Goal: Task Accomplishment & Management: Manage account settings

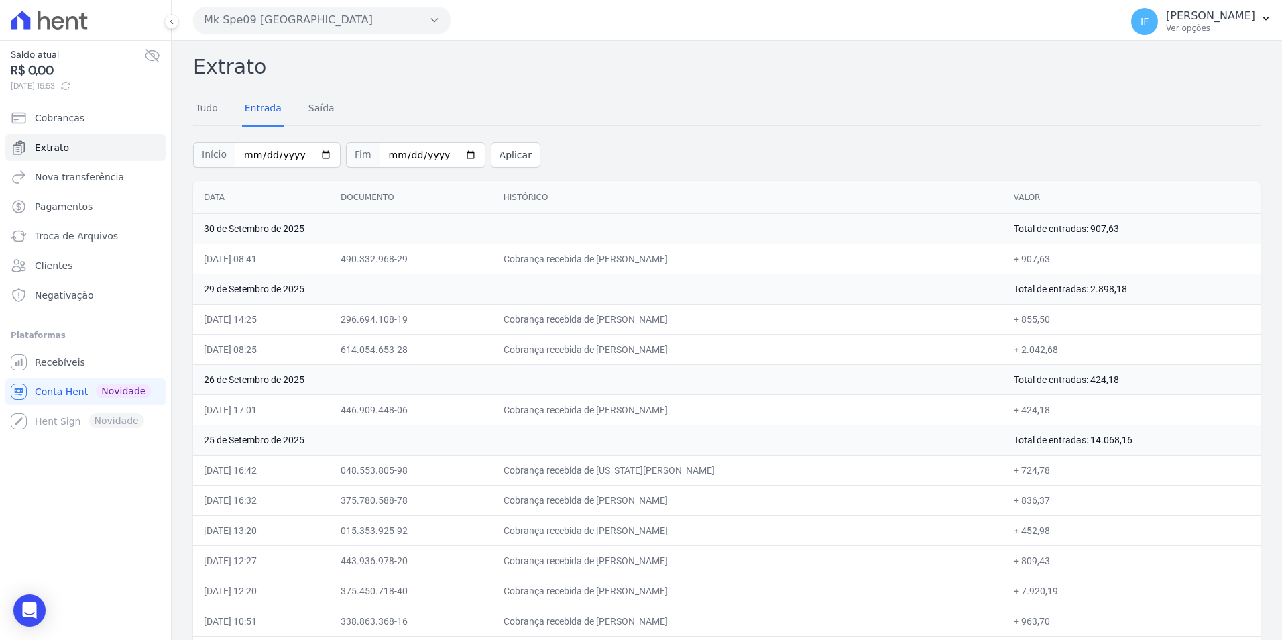
scroll to position [2947, 0]
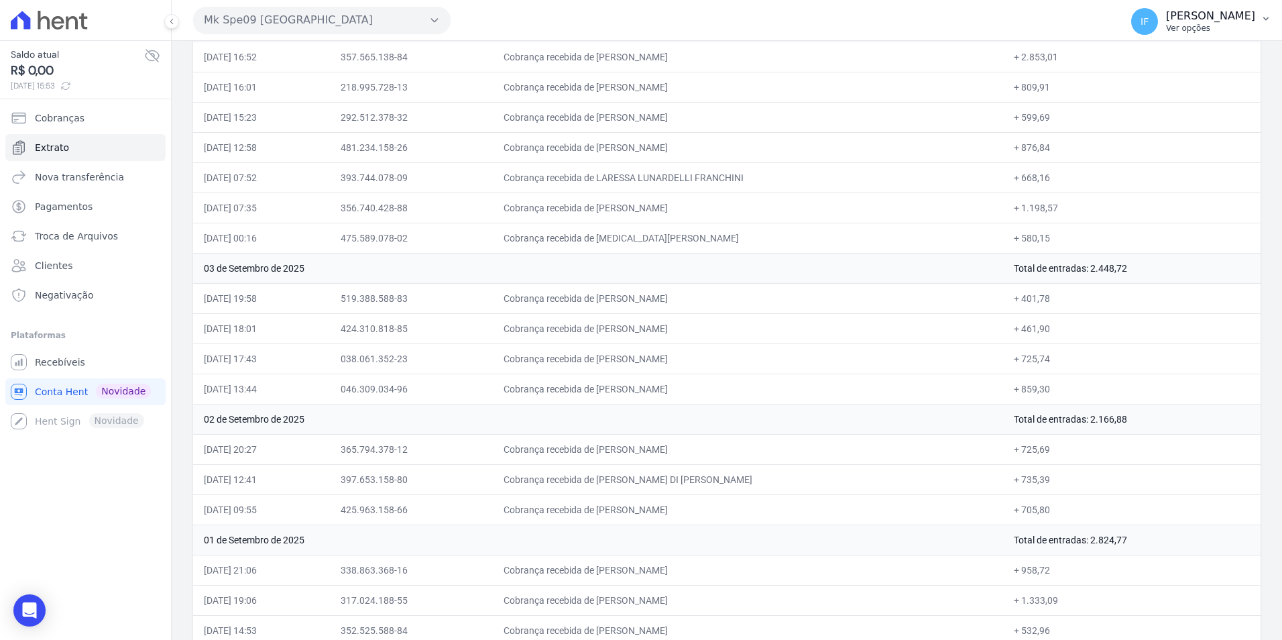
click at [1166, 15] on p "[PERSON_NAME]" at bounding box center [1210, 15] width 89 height 13
click at [1166, 27] on p "Ver opções" at bounding box center [1210, 28] width 89 height 11
click at [52, 359] on span "Recebíveis" at bounding box center [60, 361] width 50 height 13
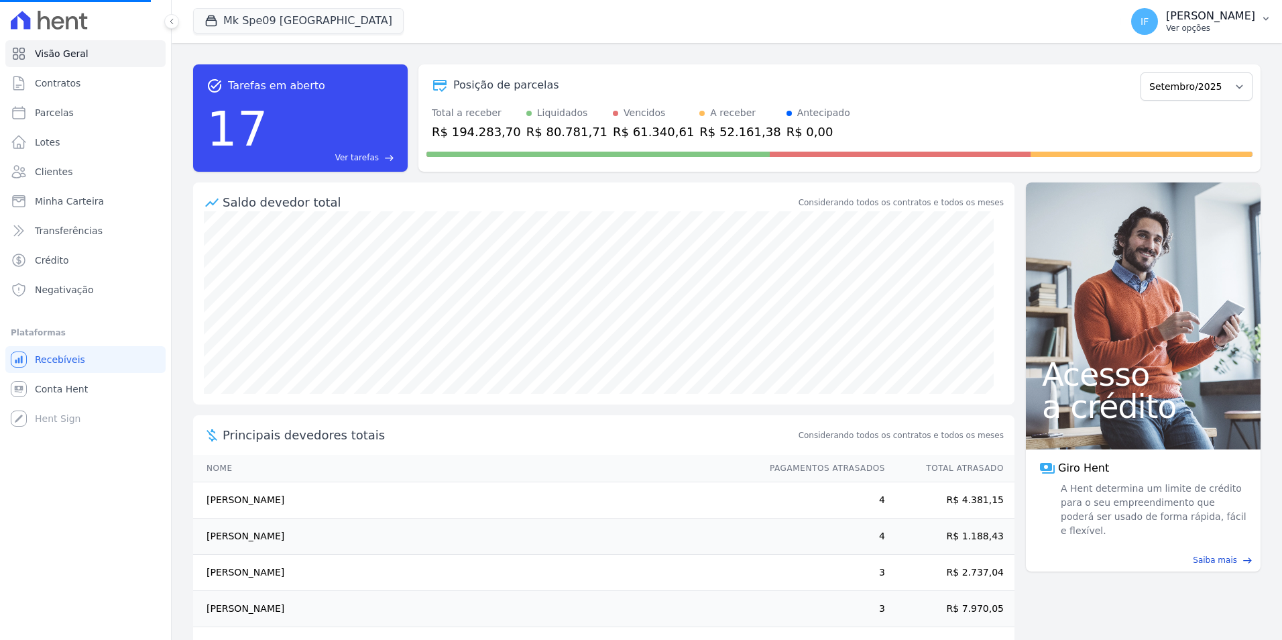
click at [1166, 22] on p "[PERSON_NAME]" at bounding box center [1210, 15] width 89 height 13
click at [1166, 24] on p "Ver opções" at bounding box center [1210, 28] width 89 height 11
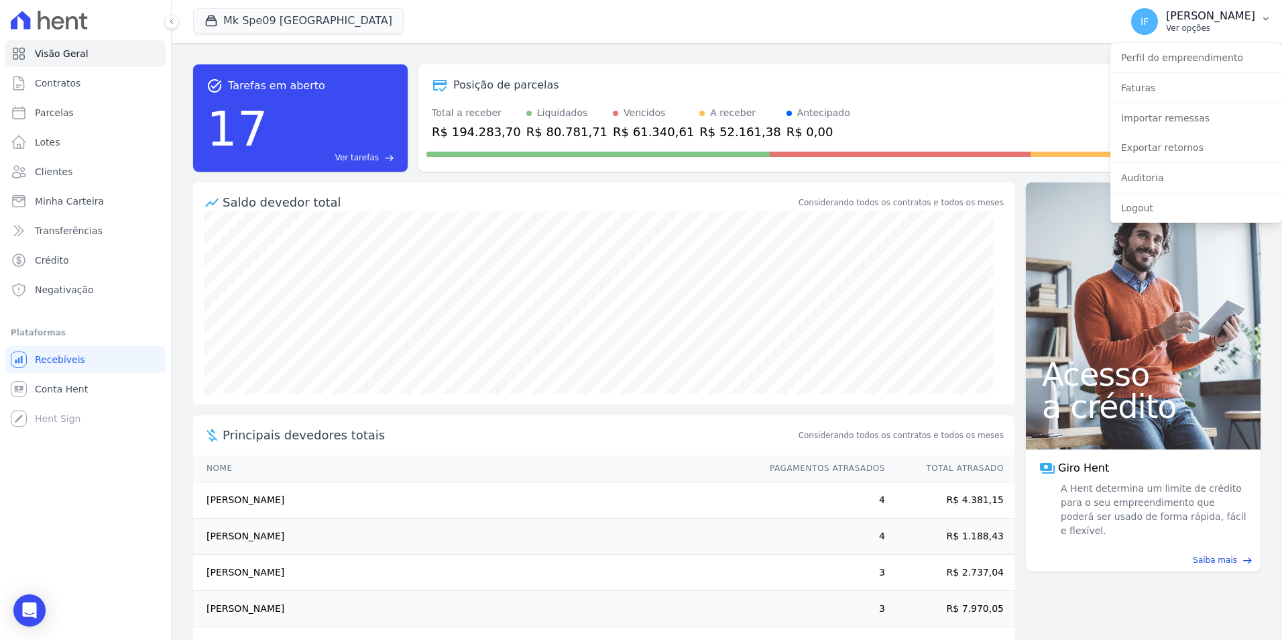
click at [1173, 18] on p "[PERSON_NAME]" at bounding box center [1210, 15] width 89 height 13
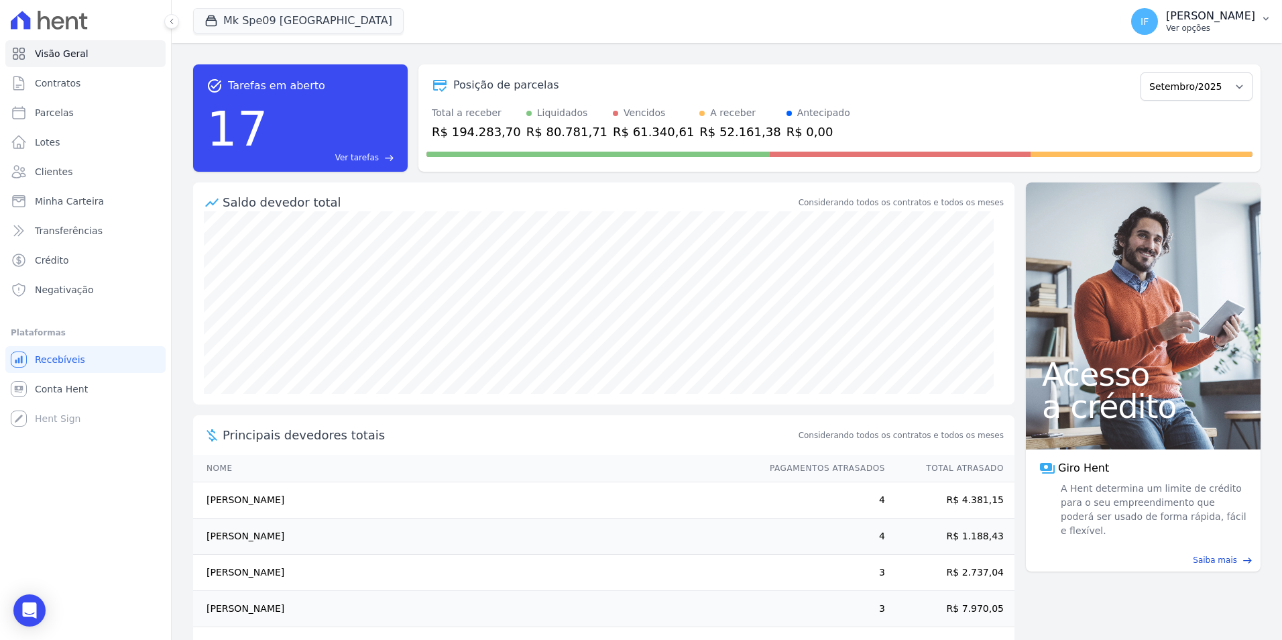
click at [1173, 19] on p "[PERSON_NAME]" at bounding box center [1210, 15] width 89 height 13
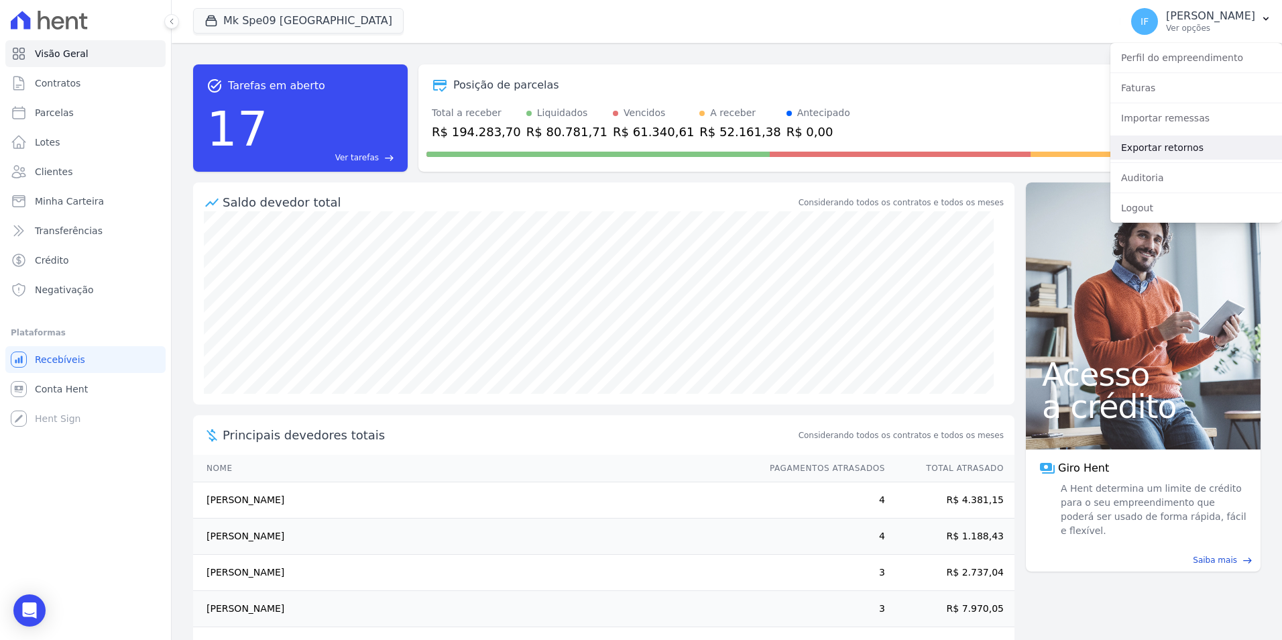
click at [1167, 145] on link "Exportar retornos" at bounding box center [1196, 147] width 172 height 24
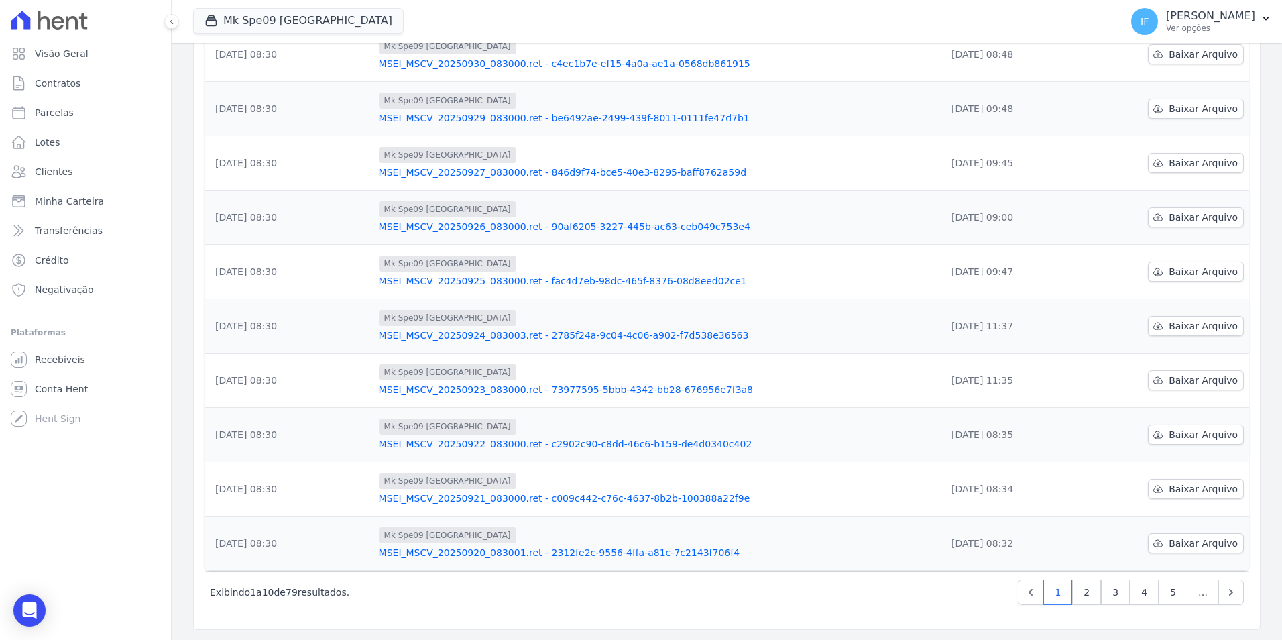
scroll to position [194, 0]
click at [1079, 591] on link "2" at bounding box center [1086, 591] width 29 height 25
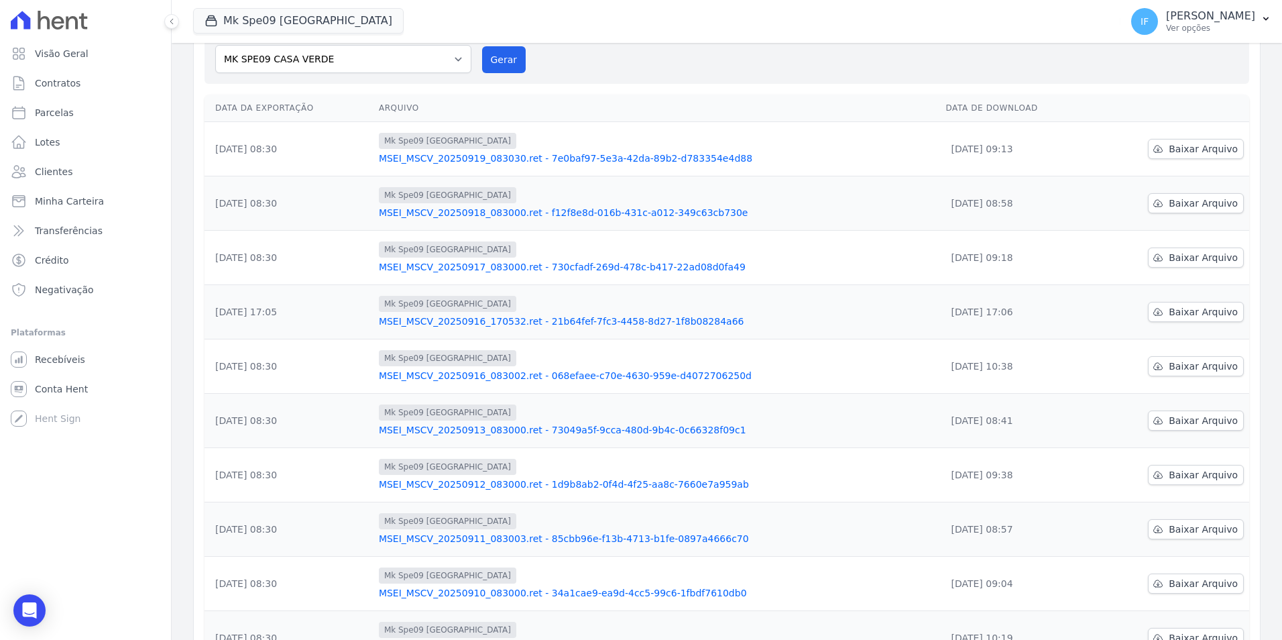
scroll to position [127, 0]
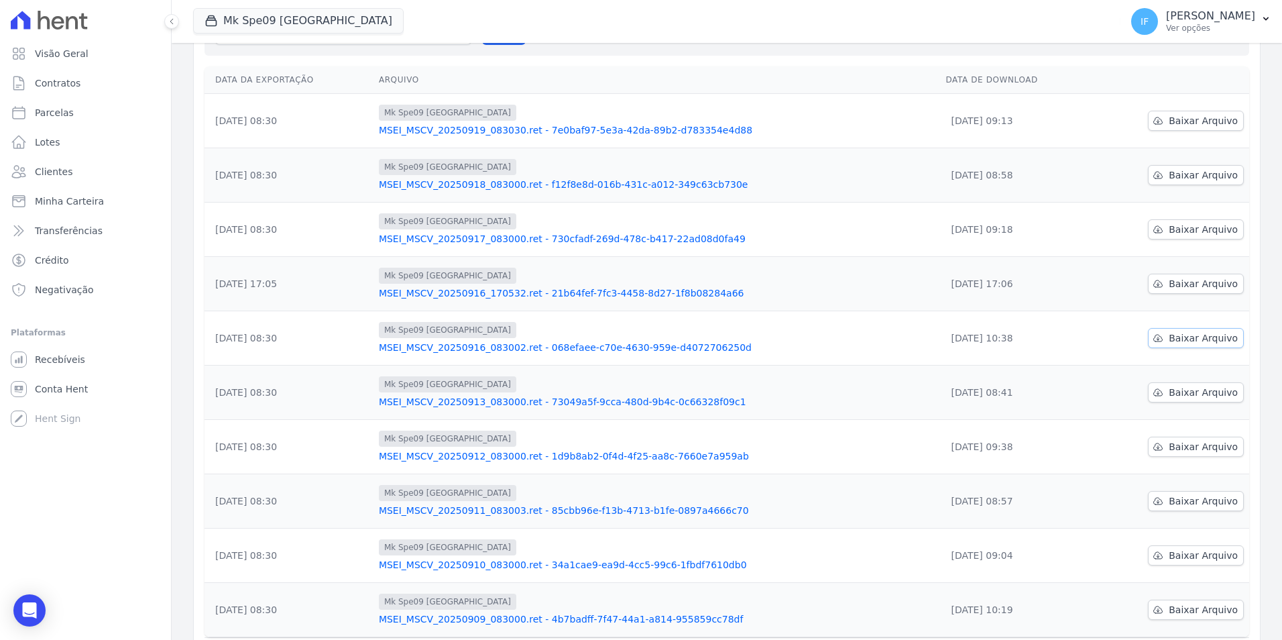
click at [1181, 340] on span "Baixar Arquivo" at bounding box center [1203, 337] width 69 height 13
click at [78, 360] on span "Recebíveis" at bounding box center [60, 359] width 50 height 13
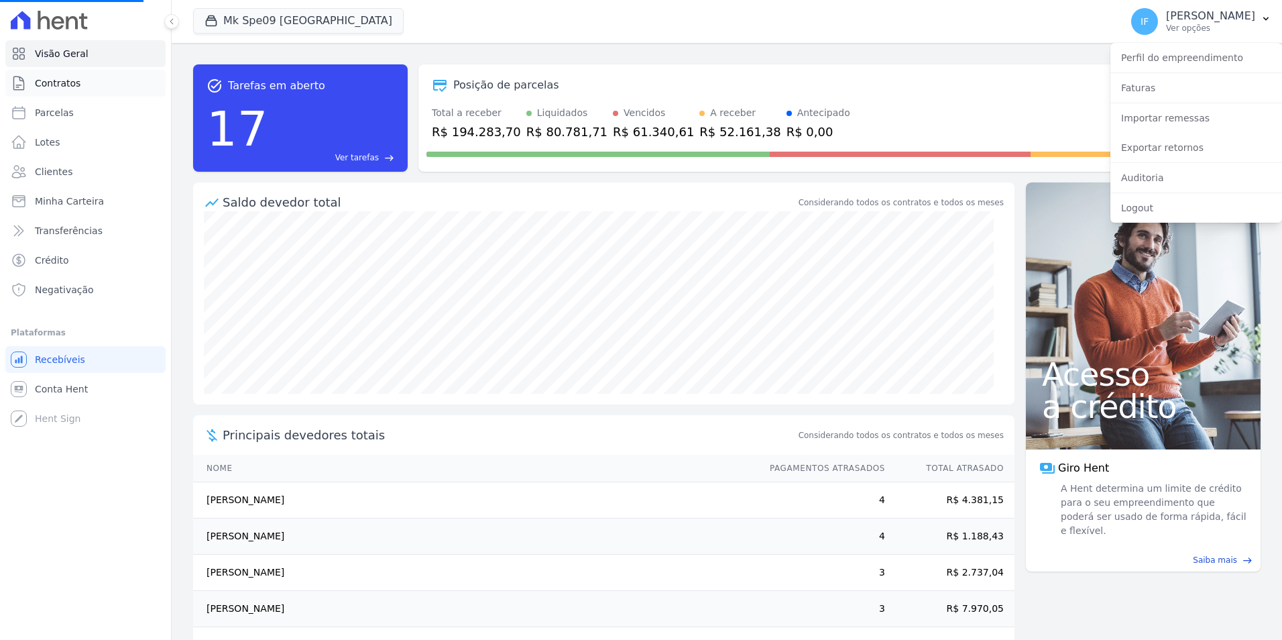
click at [66, 82] on span "Contratos" at bounding box center [58, 82] width 46 height 13
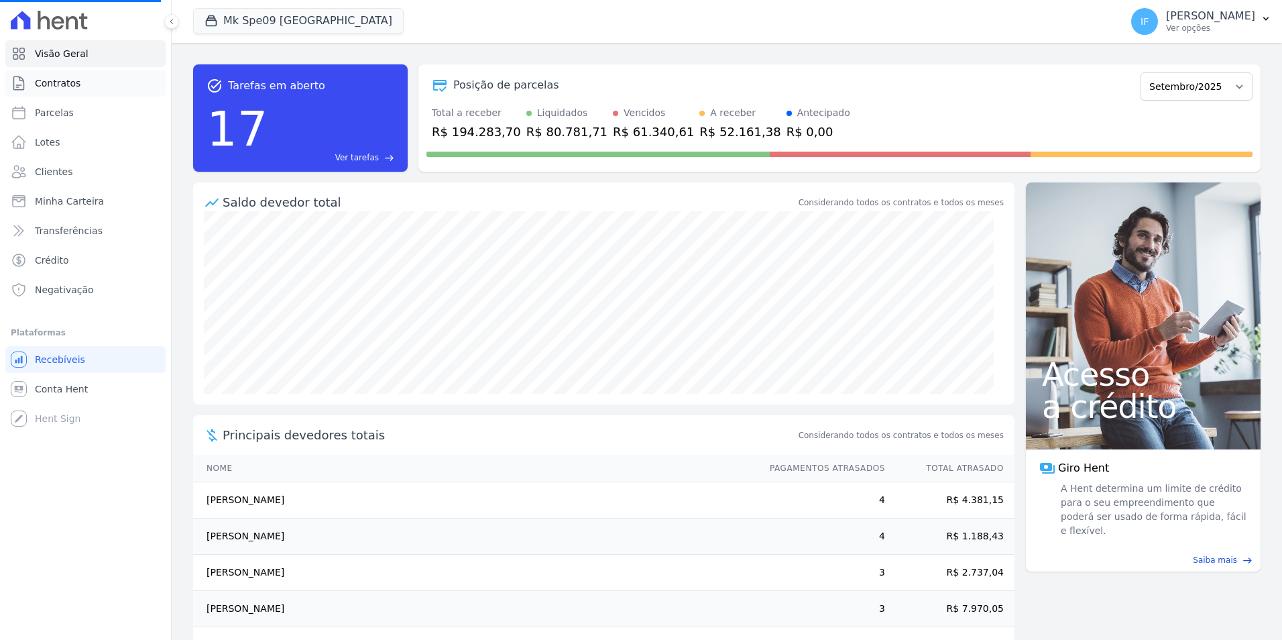
click at [70, 88] on span "Contratos" at bounding box center [58, 82] width 46 height 13
click at [60, 84] on span "Contratos" at bounding box center [58, 82] width 46 height 13
click at [88, 89] on link "Contratos" at bounding box center [85, 83] width 160 height 27
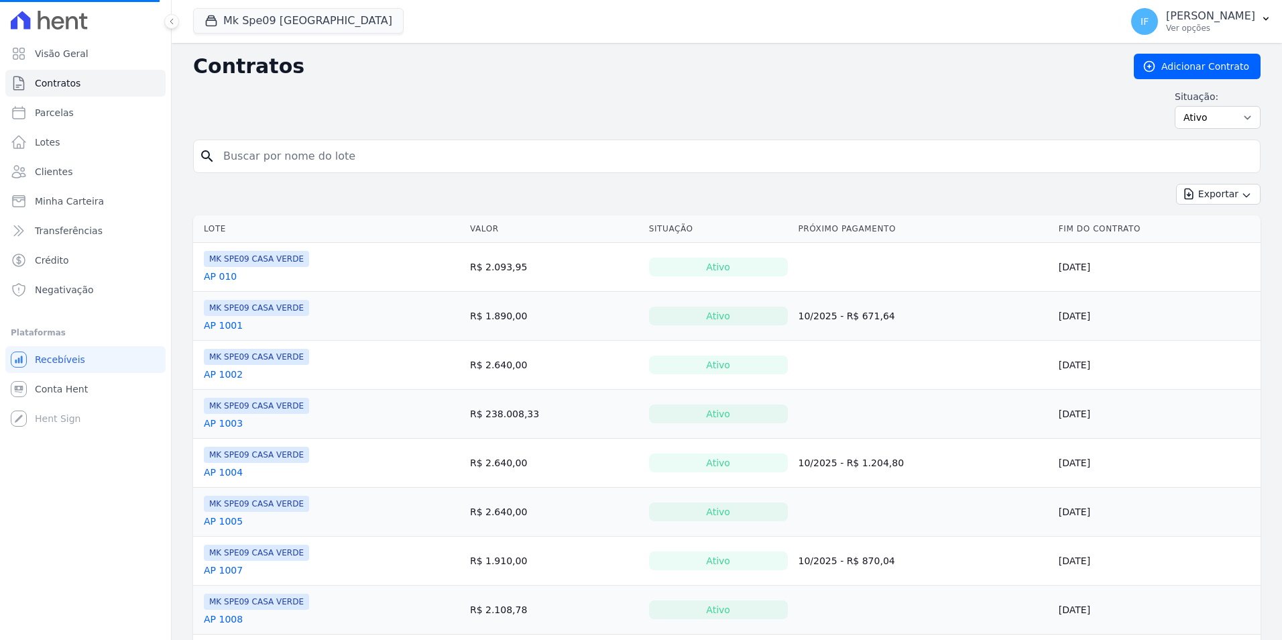
click at [256, 166] on input "search" at bounding box center [734, 156] width 1039 height 27
type input "402"
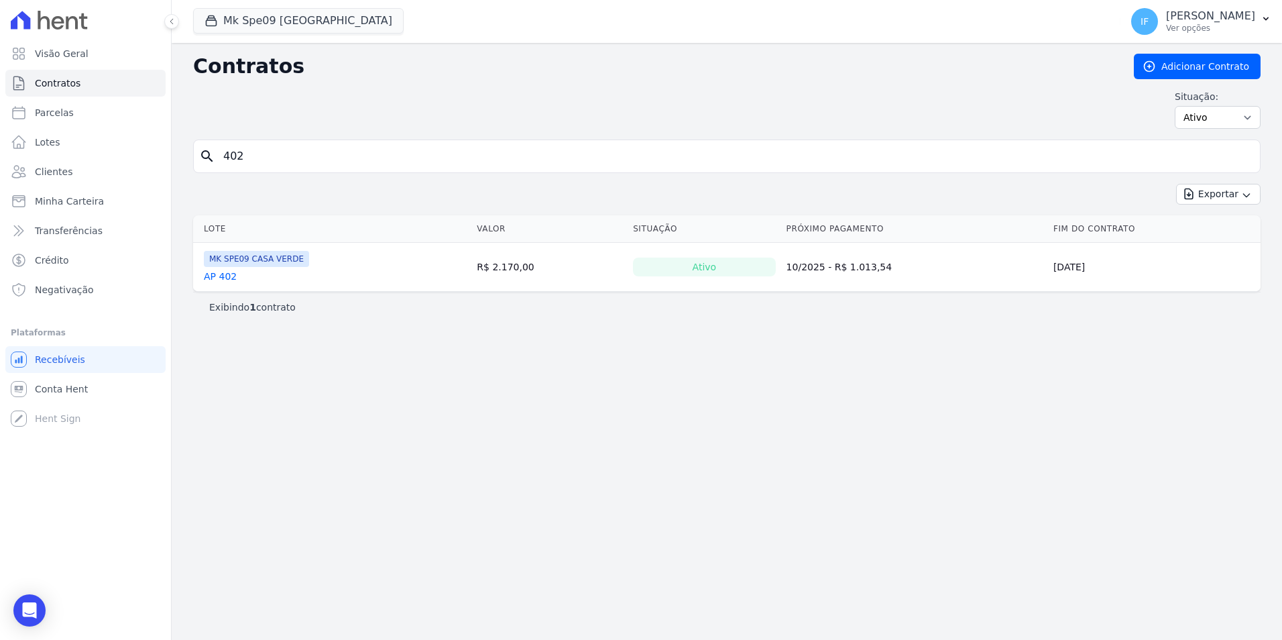
click at [214, 279] on link "AP 402" at bounding box center [220, 276] width 33 height 13
click at [214, 278] on link "AP 402" at bounding box center [220, 276] width 33 height 13
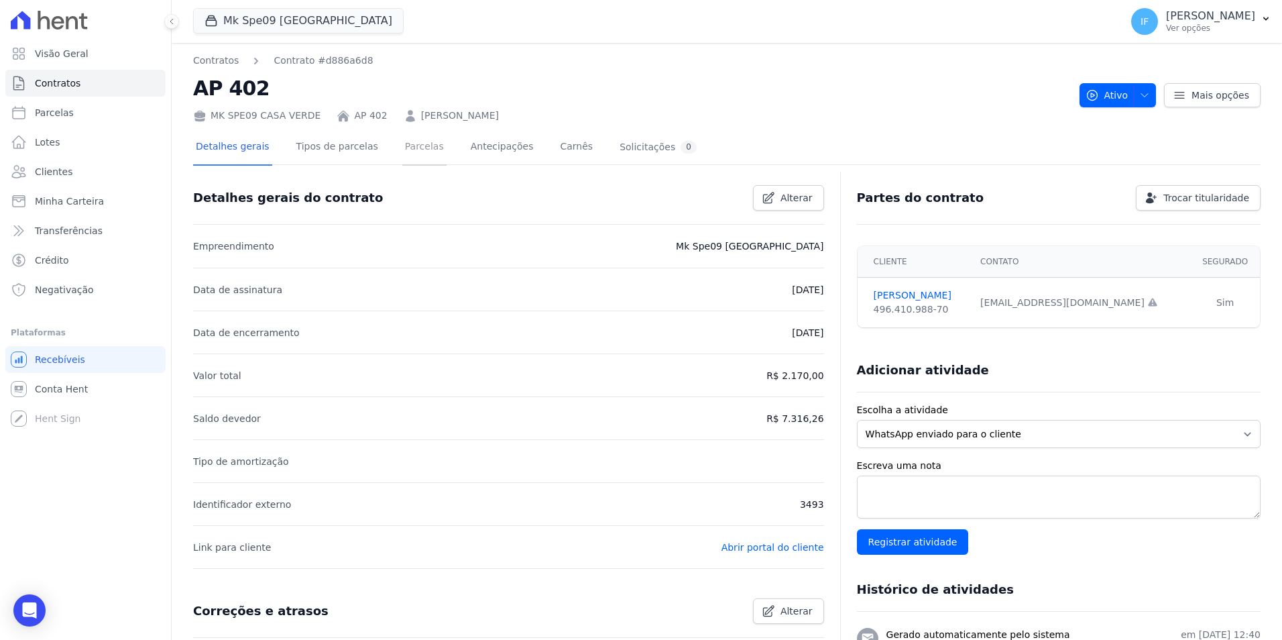
click at [408, 147] on link "Parcelas" at bounding box center [424, 148] width 44 height 36
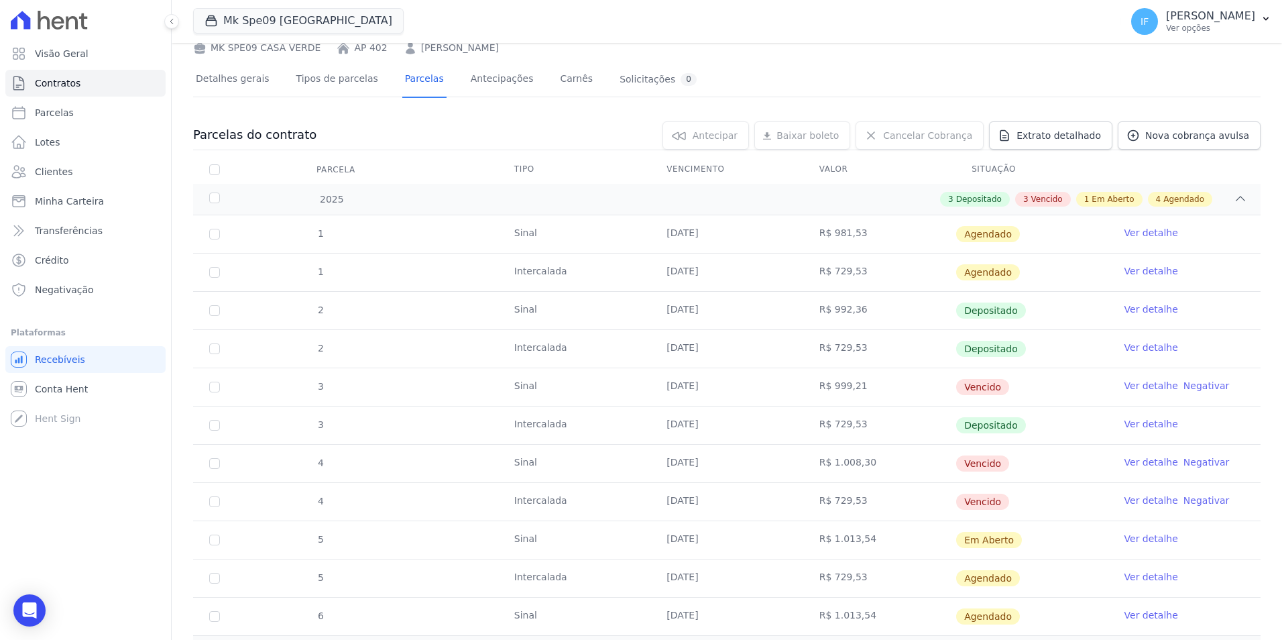
scroll to position [135, 0]
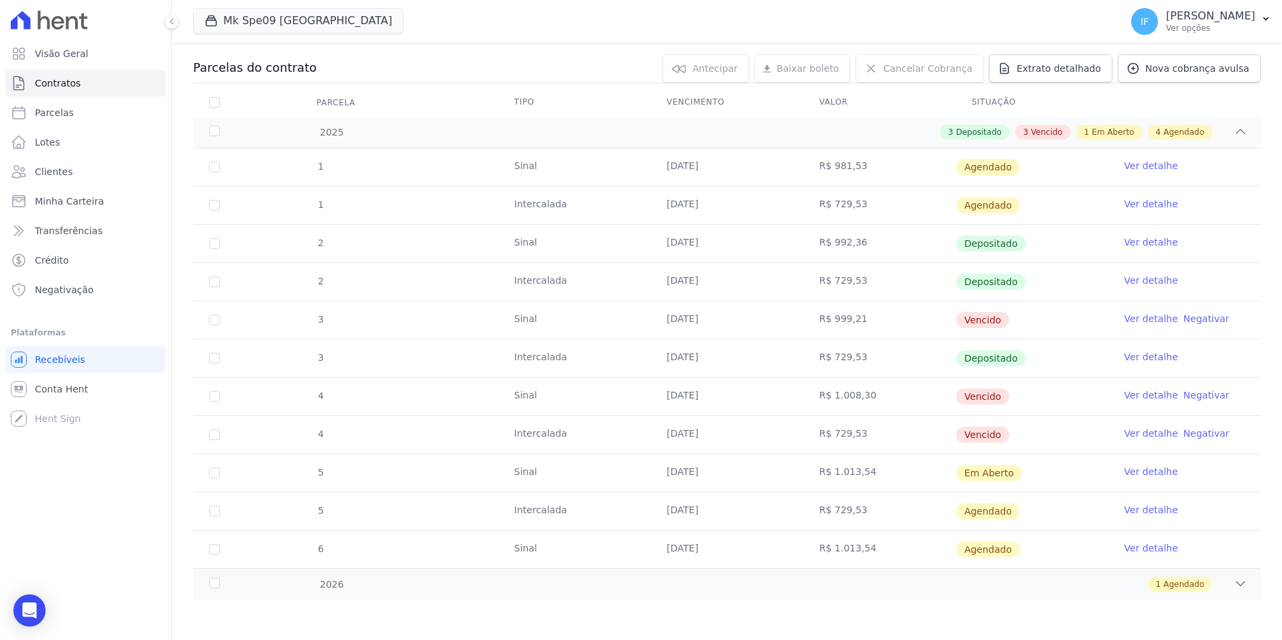
click at [1138, 357] on link "Ver detalhe" at bounding box center [1151, 356] width 54 height 13
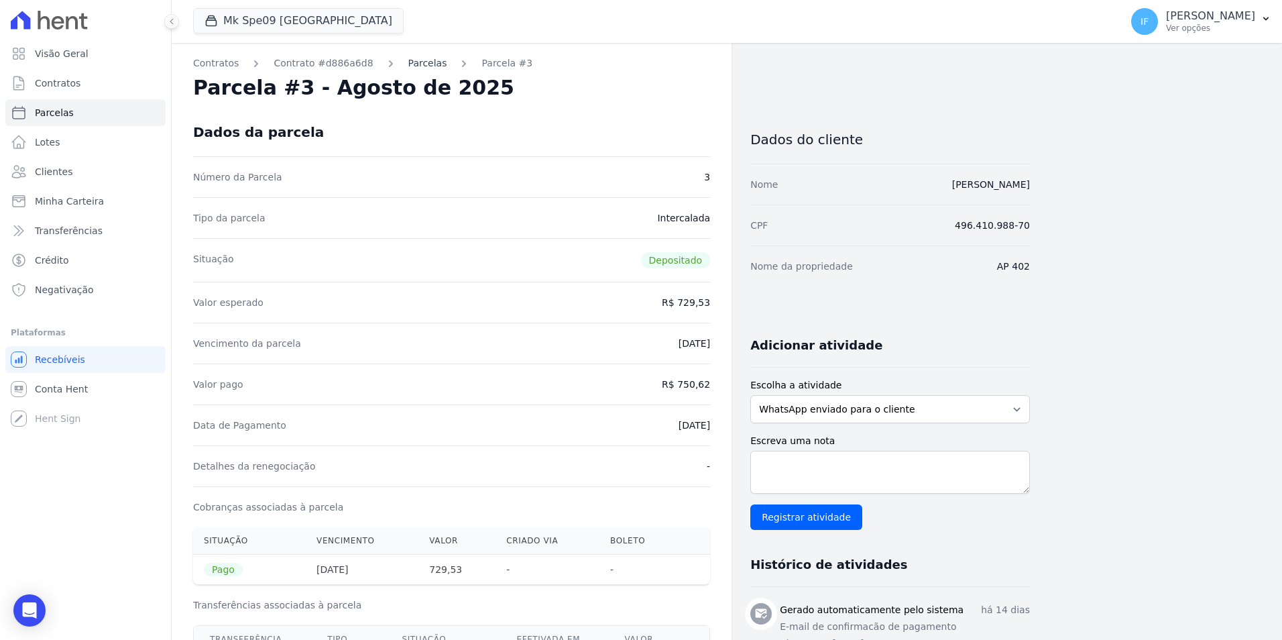
click at [410, 61] on link "Parcelas" at bounding box center [427, 63] width 39 height 14
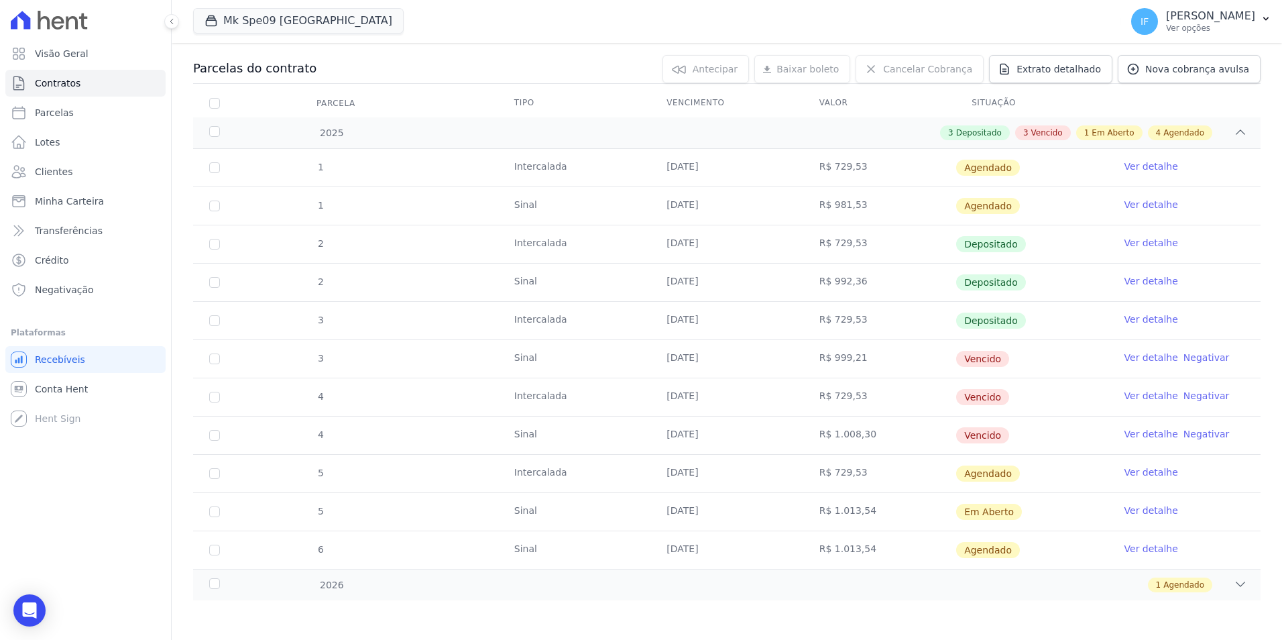
scroll to position [135, 0]
click at [1178, 581] on span "Agendado" at bounding box center [1183, 584] width 41 height 12
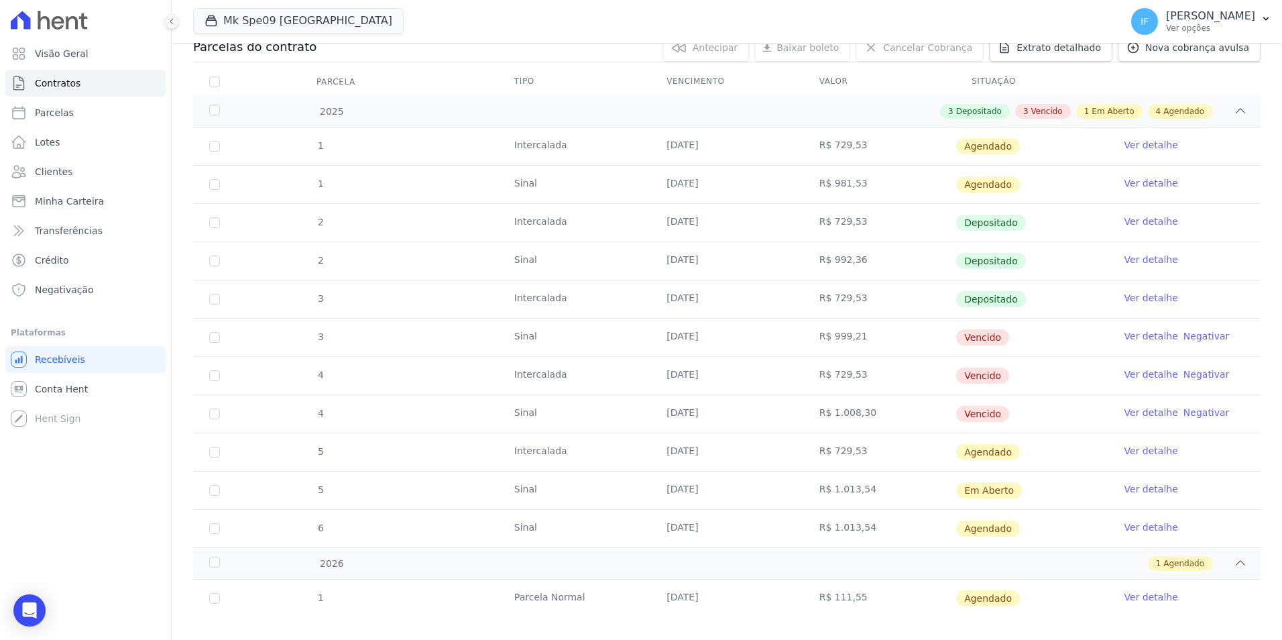
scroll to position [173, 0]
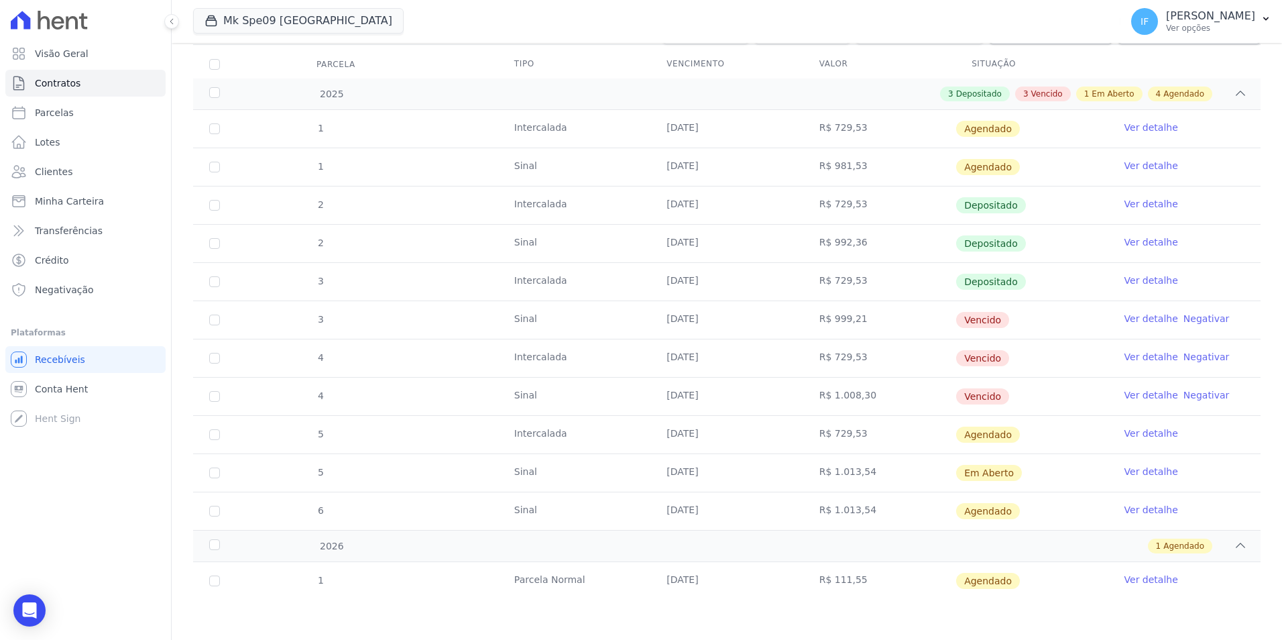
click at [1134, 239] on link "Ver detalhe" at bounding box center [1151, 241] width 54 height 13
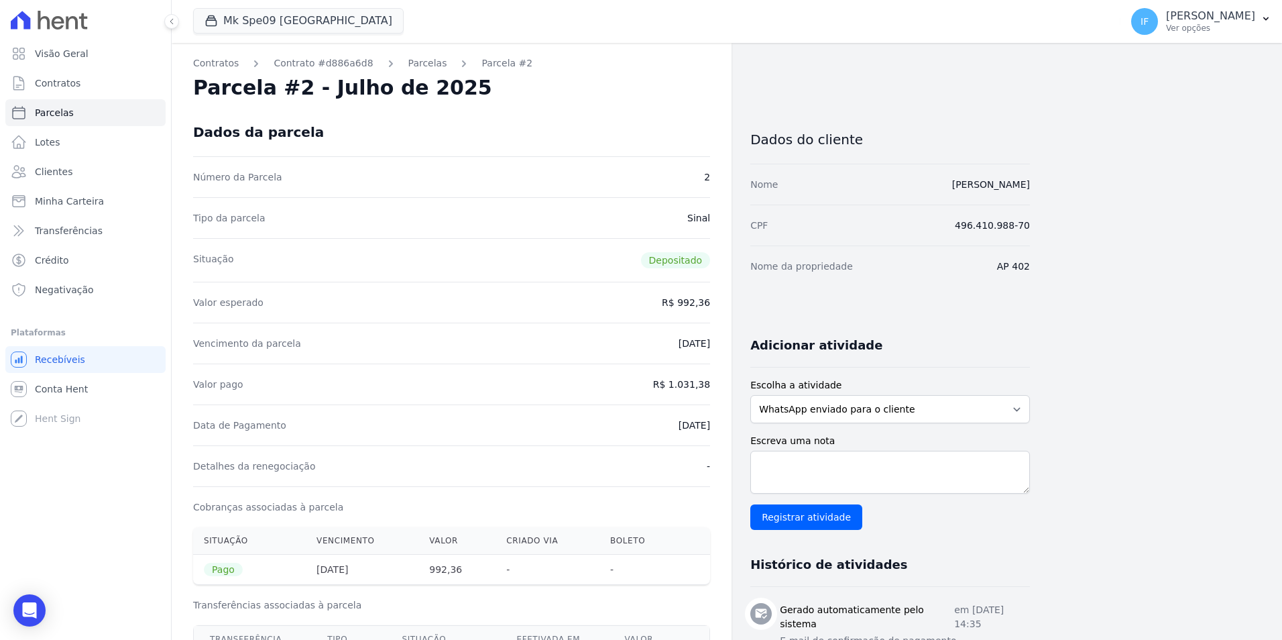
scroll to position [67, 0]
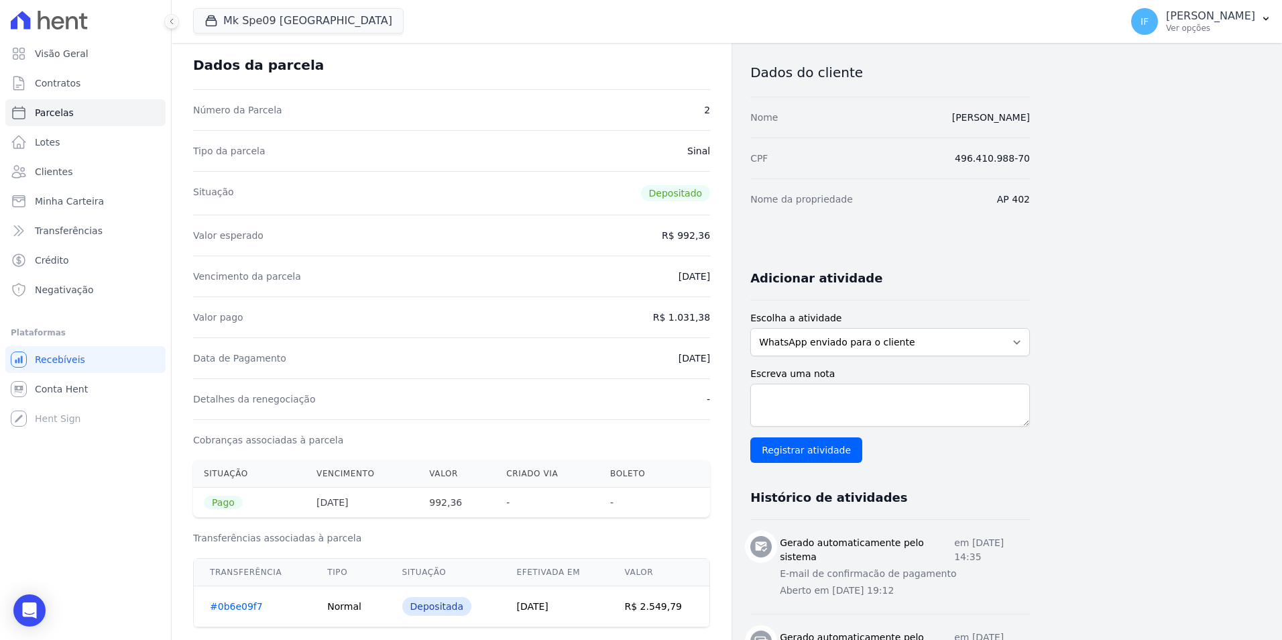
drag, startPoint x: 662, startPoint y: 273, endPoint x: 717, endPoint y: 280, distance: 54.7
click at [717, 280] on div "Contratos Contrato #d886a6d8 [GEOGRAPHIC_DATA] Parcela #2 [GEOGRAPHIC_DATA] #2 …" at bounding box center [452, 589] width 560 height 1226
click at [70, 85] on span "Contratos" at bounding box center [58, 82] width 46 height 13
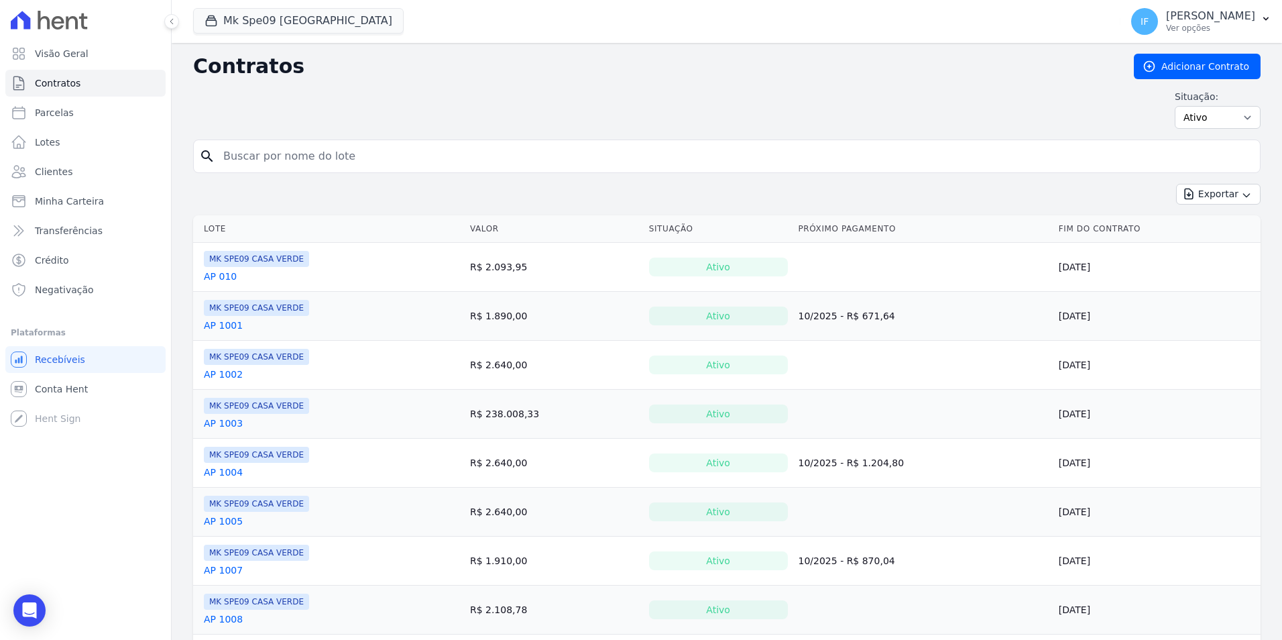
click at [290, 158] on input "search" at bounding box center [734, 156] width 1039 height 27
type input "1007"
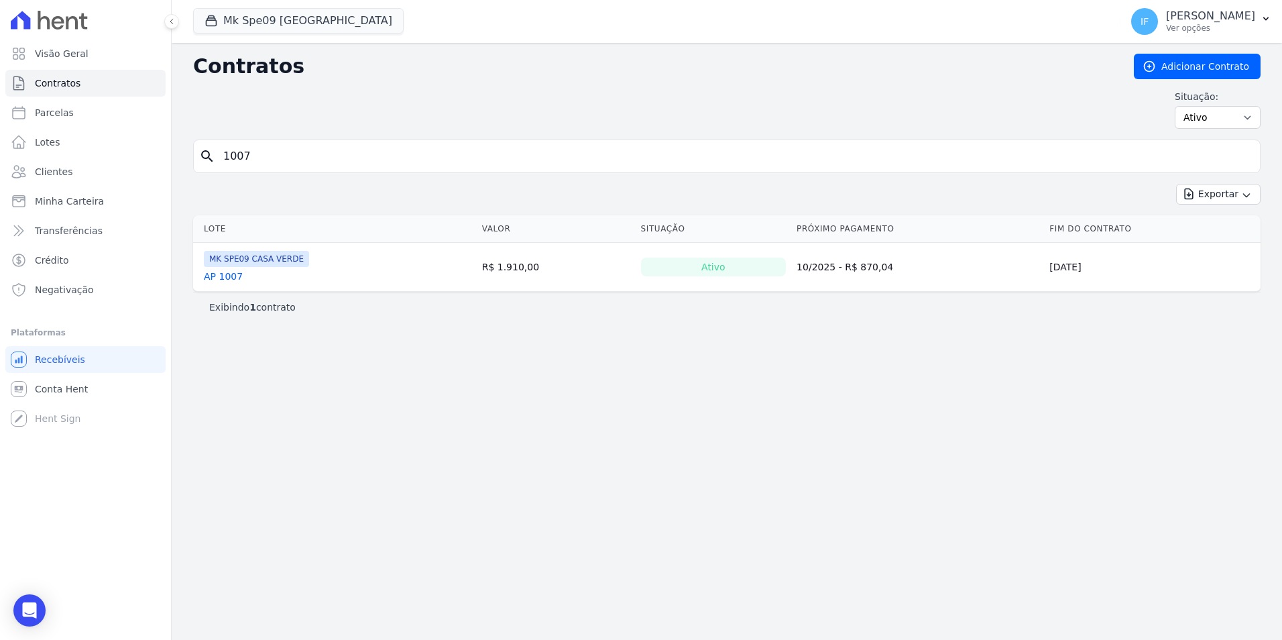
click at [228, 278] on link "AP 1007" at bounding box center [223, 276] width 39 height 13
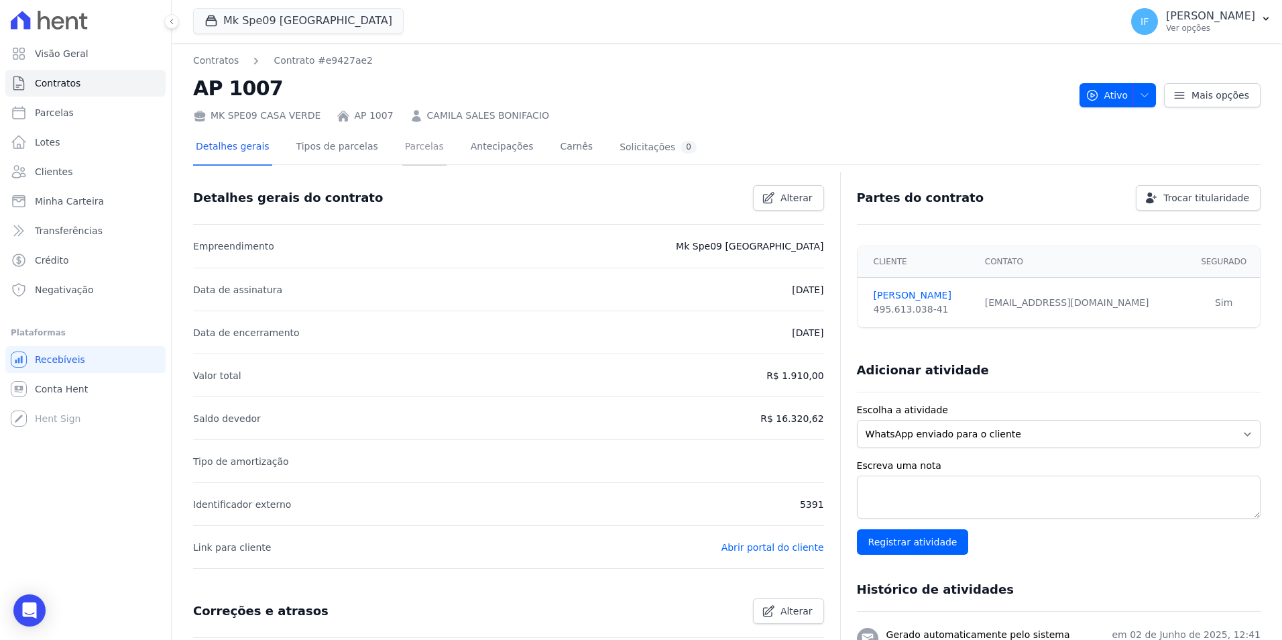
click at [402, 145] on link "Parcelas" at bounding box center [424, 148] width 44 height 36
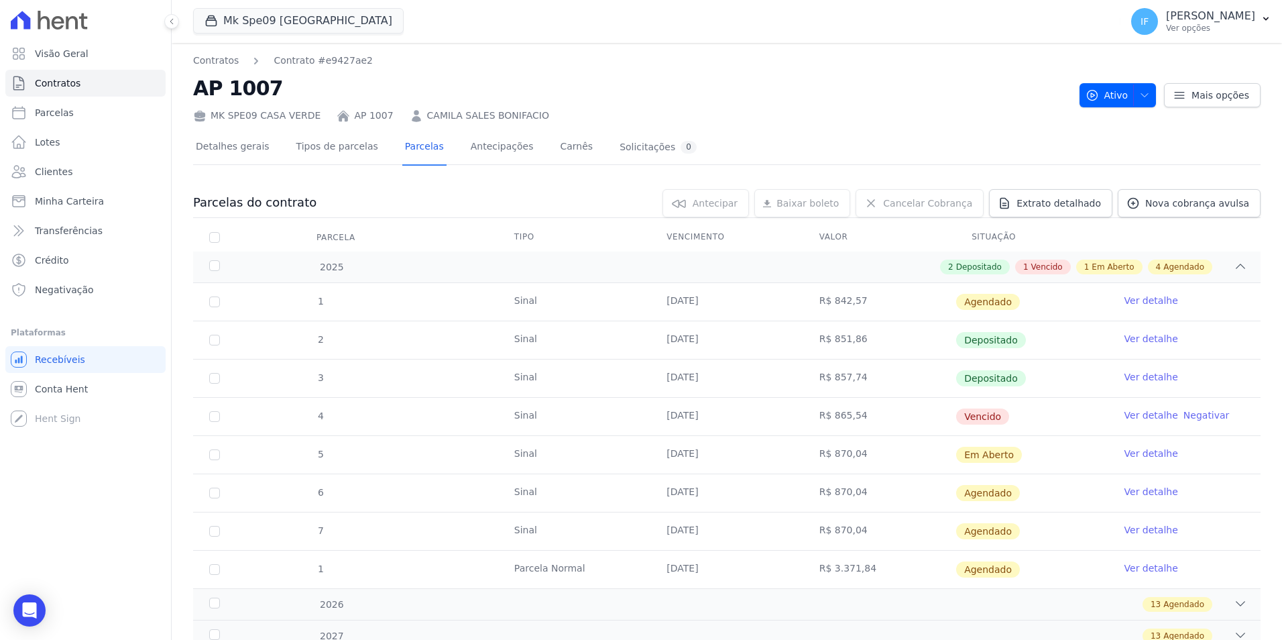
click at [1157, 375] on link "Ver detalhe" at bounding box center [1151, 376] width 54 height 13
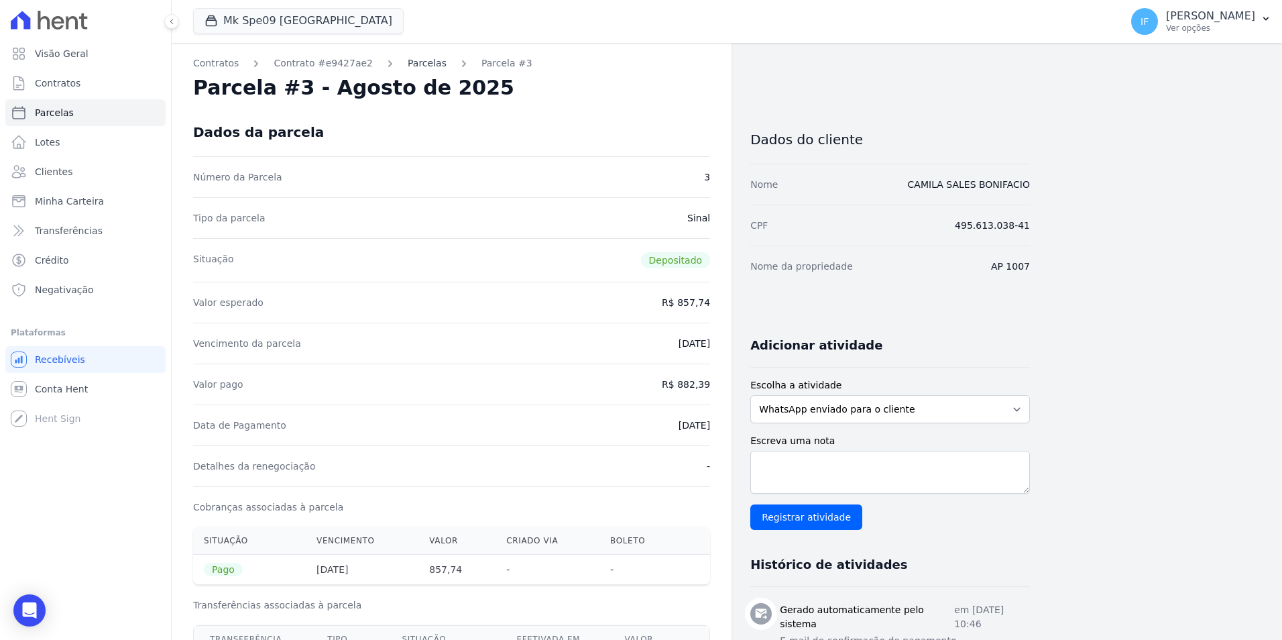
click at [410, 62] on link "Parcelas" at bounding box center [427, 63] width 39 height 14
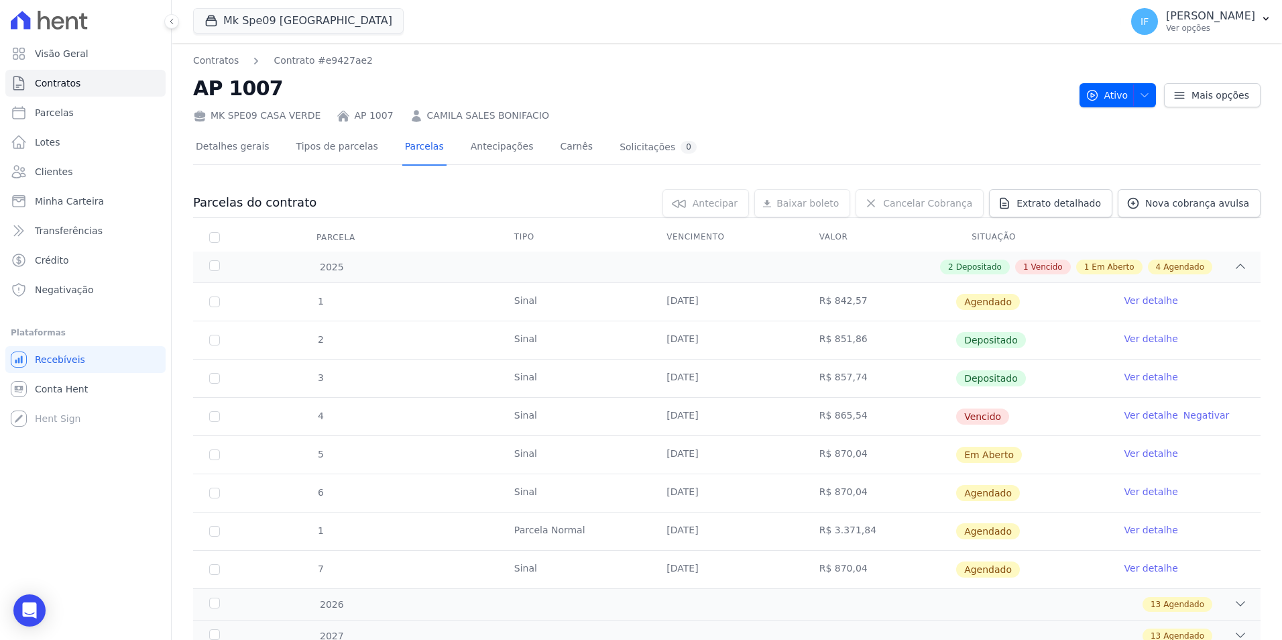
click at [1147, 339] on link "Ver detalhe" at bounding box center [1151, 338] width 54 height 13
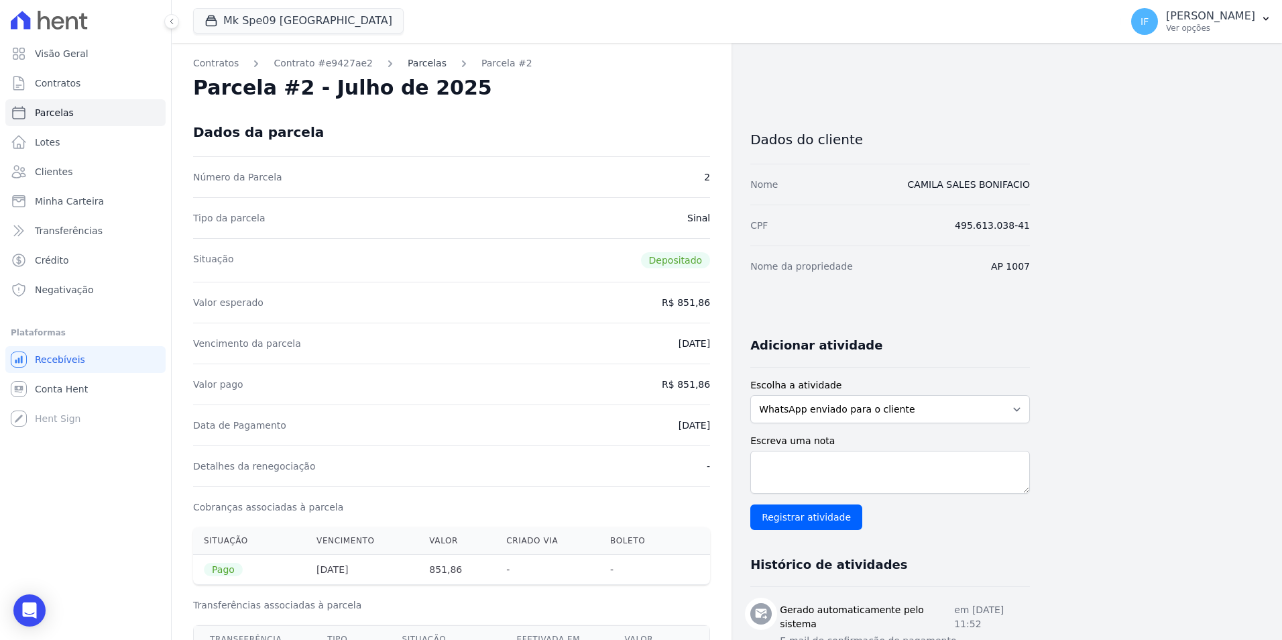
click at [408, 58] on link "Parcelas" at bounding box center [427, 63] width 39 height 14
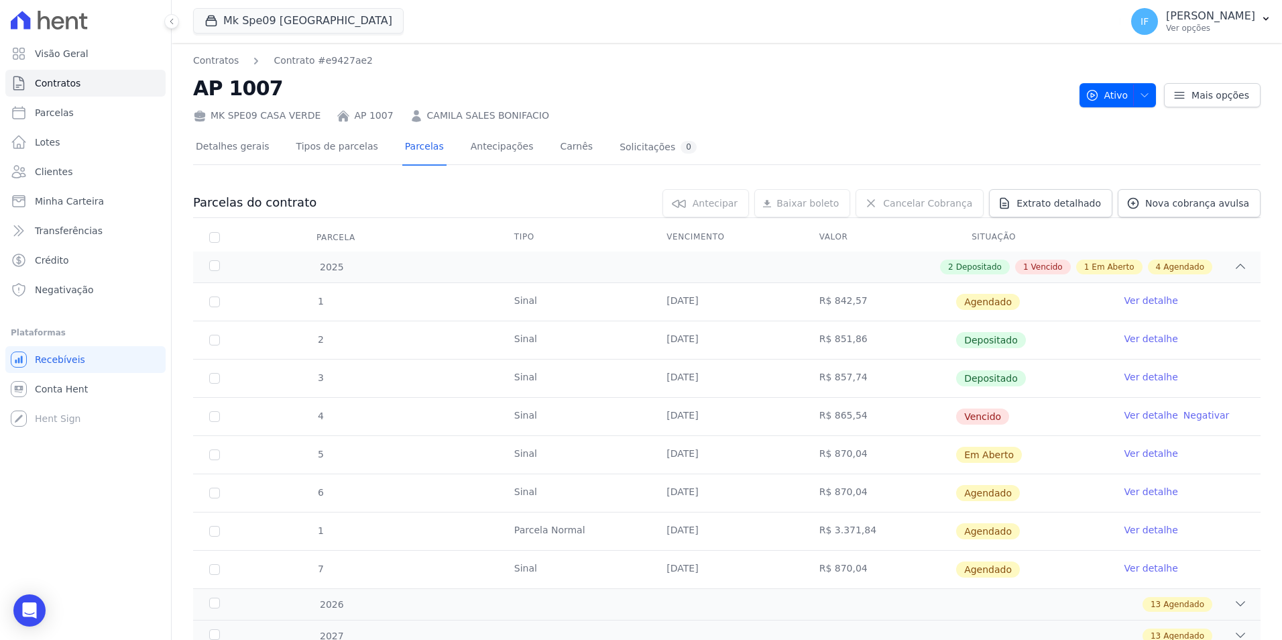
click at [978, 347] on span "Depositado" at bounding box center [991, 340] width 70 height 16
click at [1136, 336] on link "Ver detalhe" at bounding box center [1151, 338] width 54 height 13
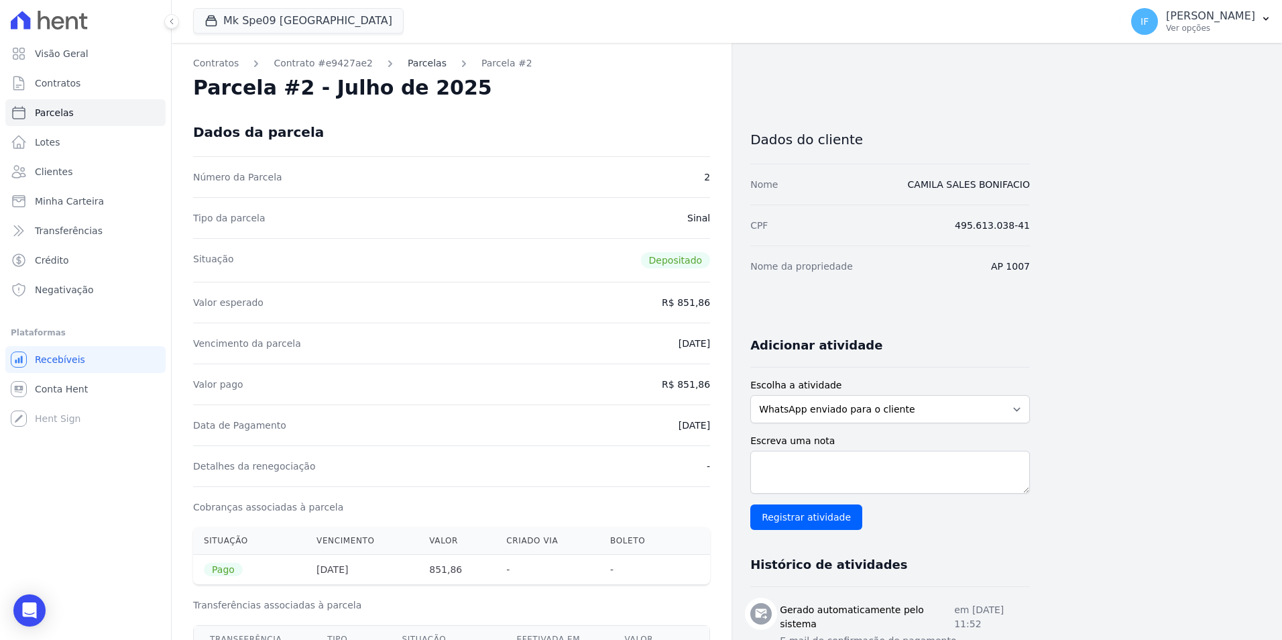
click at [408, 62] on link "Parcelas" at bounding box center [427, 63] width 39 height 14
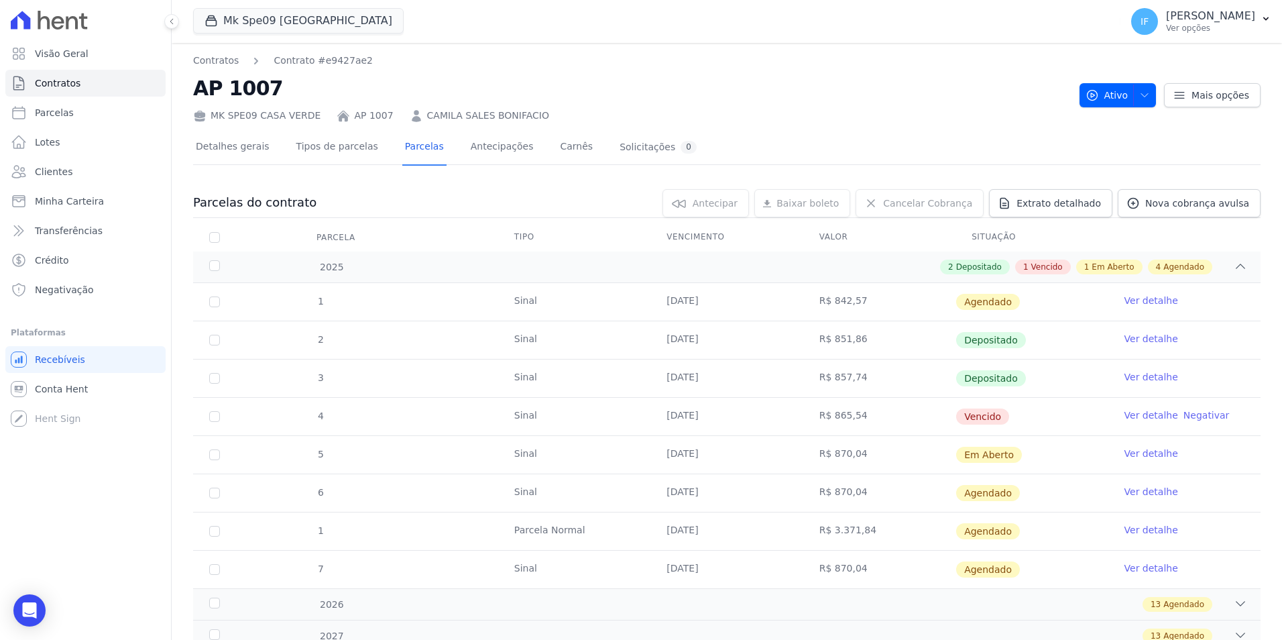
click at [1135, 375] on link "Ver detalhe" at bounding box center [1151, 376] width 54 height 13
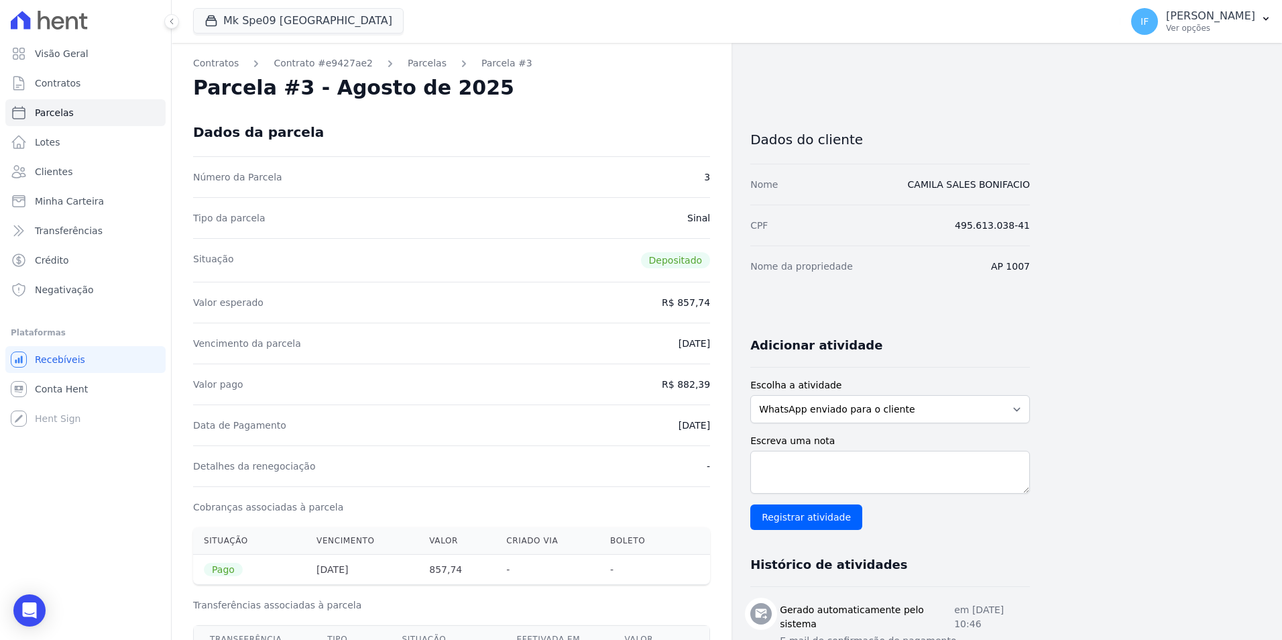
drag, startPoint x: 661, startPoint y: 345, endPoint x: 723, endPoint y: 352, distance: 62.0
click at [70, 87] on span "Contratos" at bounding box center [58, 82] width 46 height 13
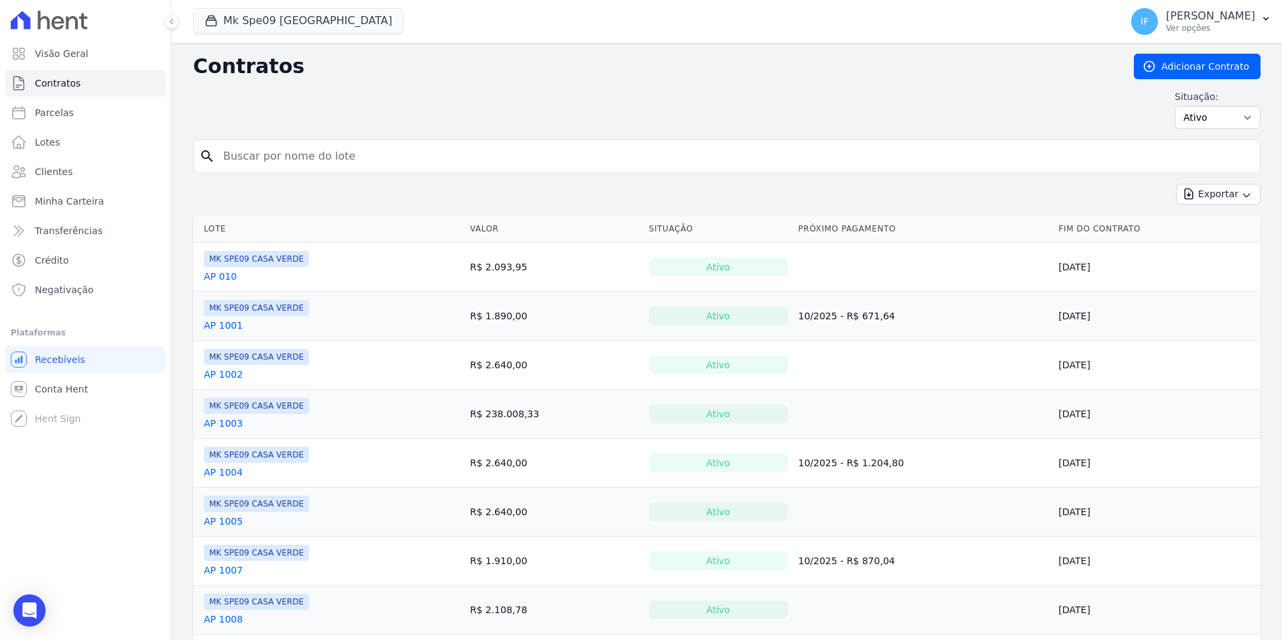
click at [276, 156] on input "search" at bounding box center [734, 156] width 1039 height 27
type input "301"
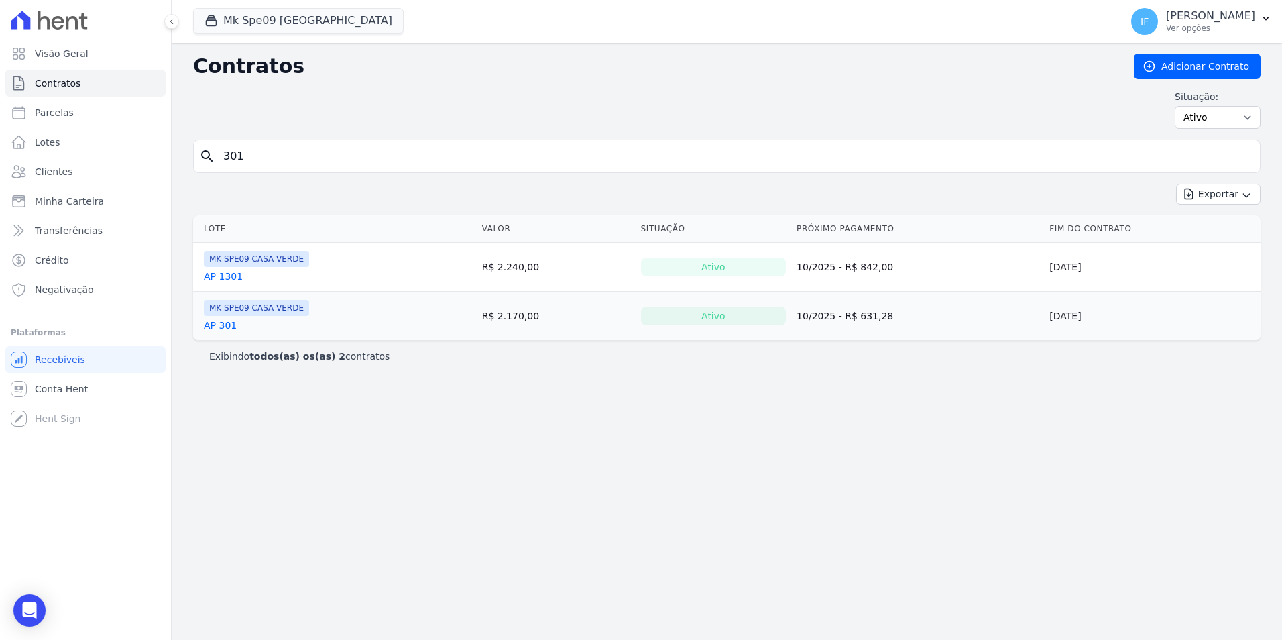
click at [225, 327] on link "AP 301" at bounding box center [220, 324] width 33 height 13
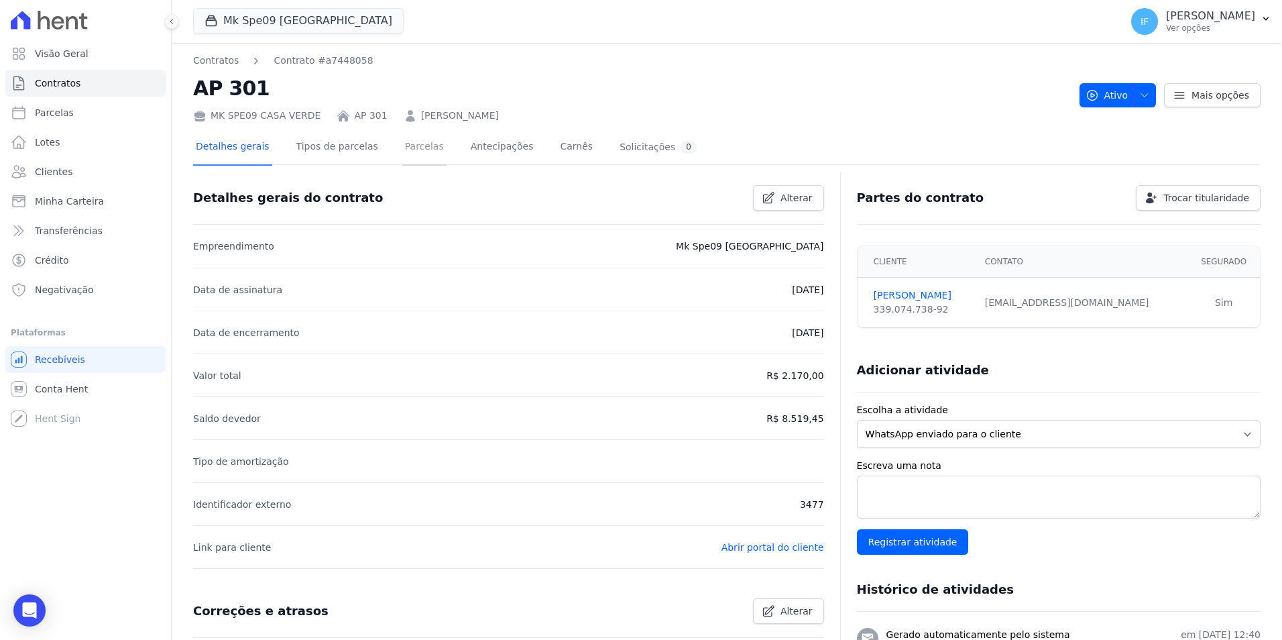
click at [402, 145] on link "Parcelas" at bounding box center [424, 148] width 44 height 36
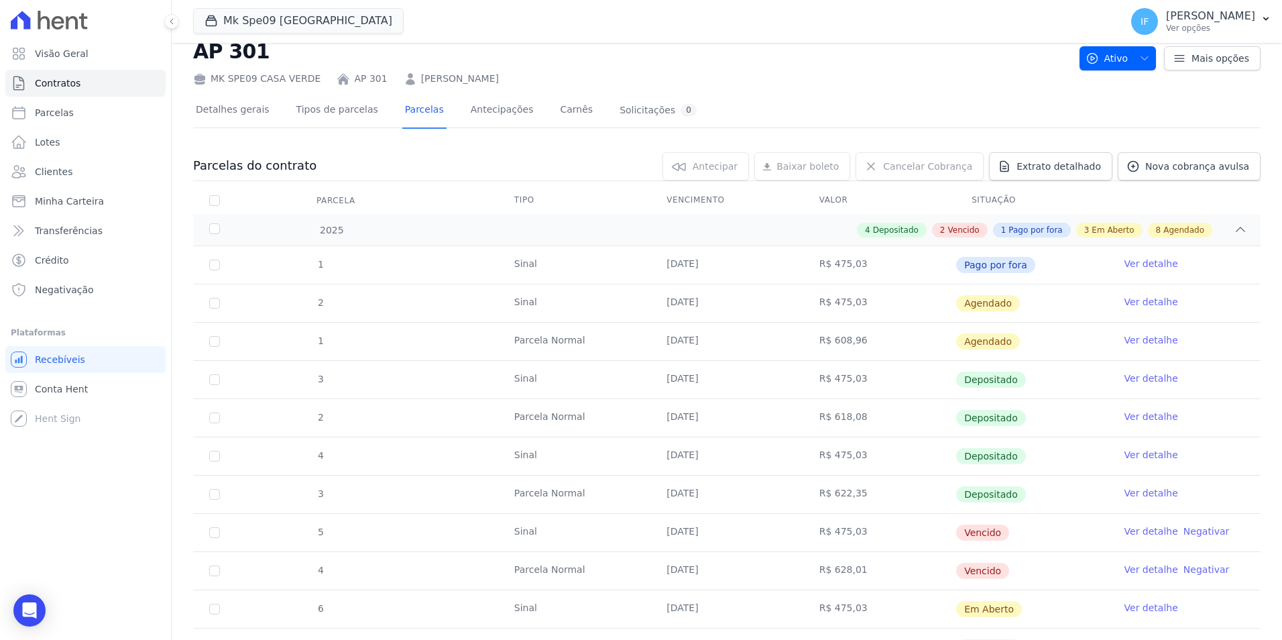
scroll to position [67, 0]
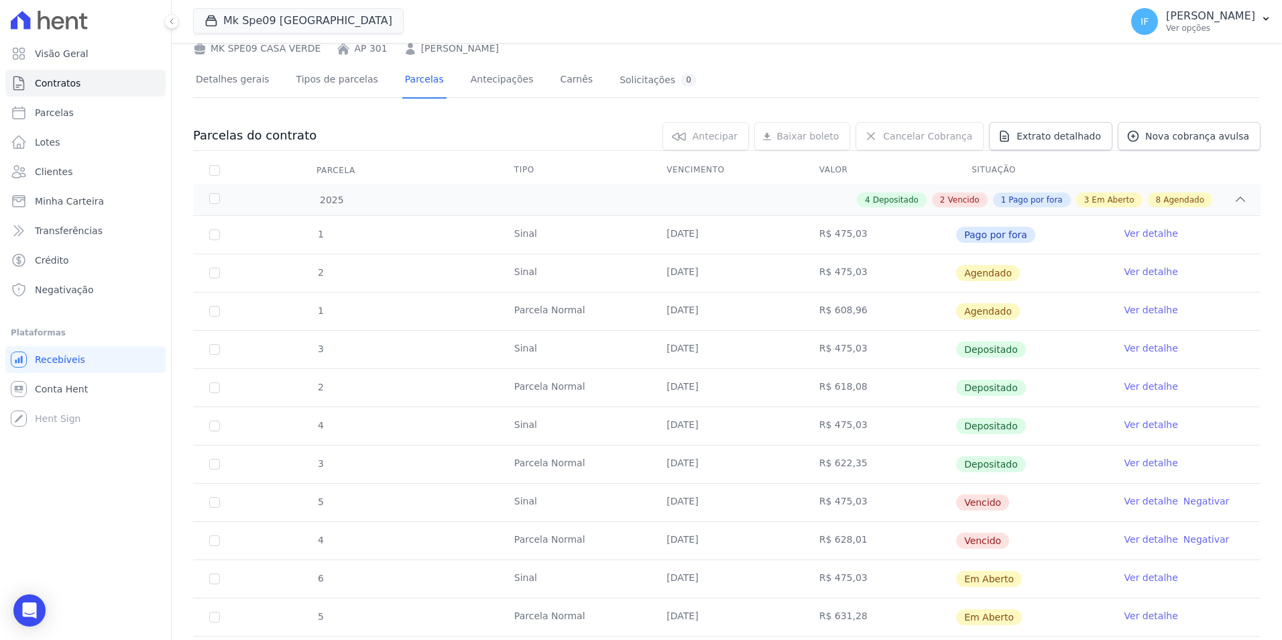
click at [1148, 349] on link "Ver detalhe" at bounding box center [1151, 347] width 54 height 13
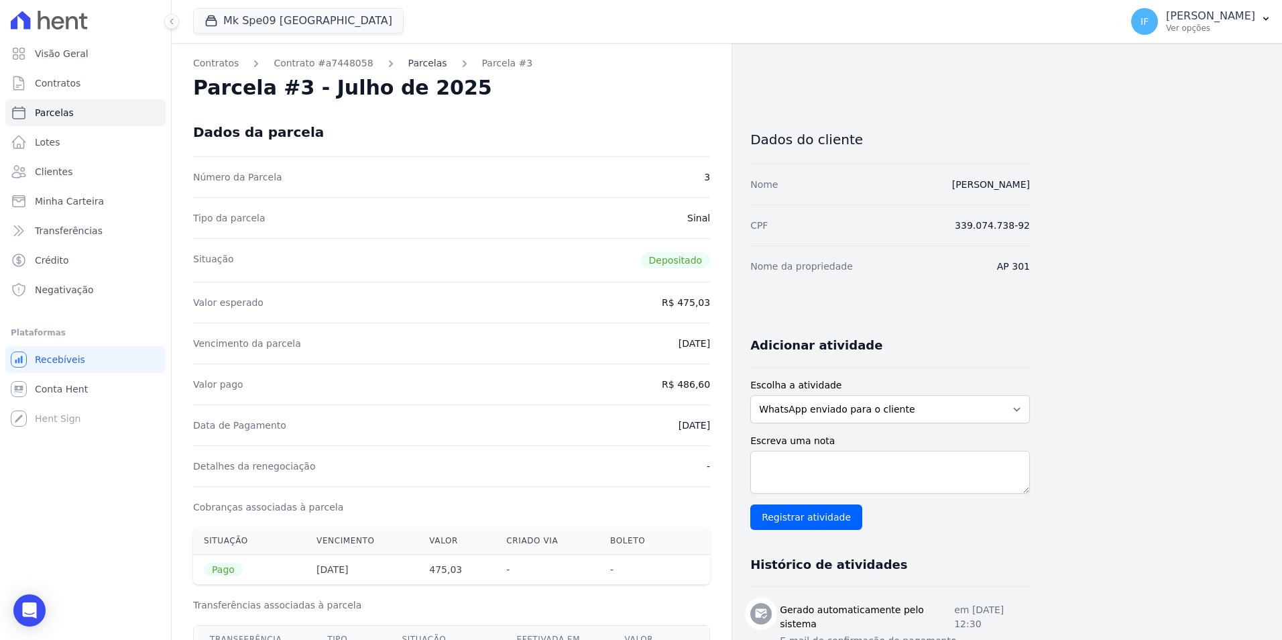
click at [411, 62] on link "Parcelas" at bounding box center [427, 63] width 39 height 14
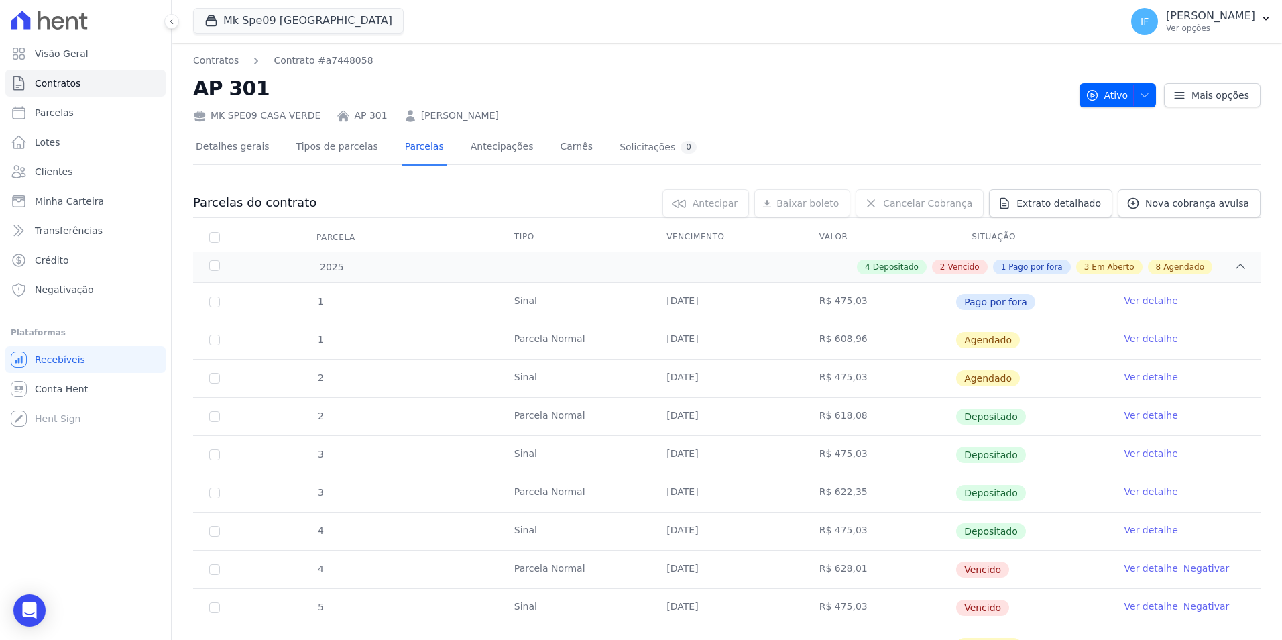
click at [1142, 457] on link "Ver detalhe" at bounding box center [1151, 453] width 54 height 13
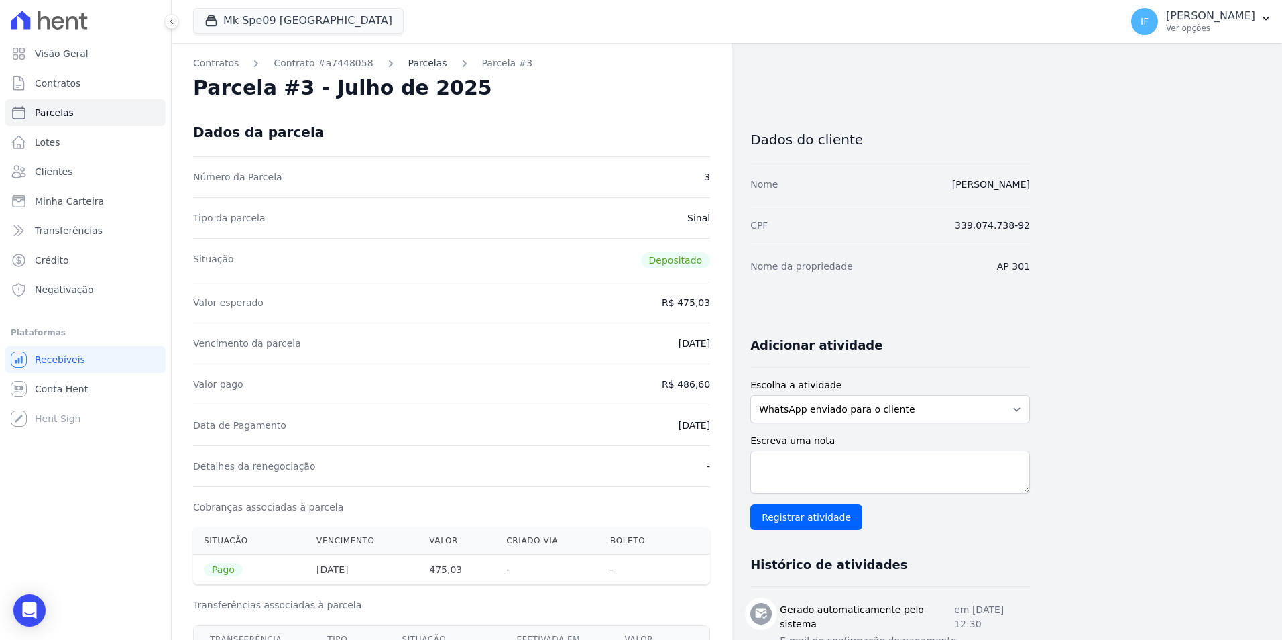
click at [408, 63] on link "Parcelas" at bounding box center [427, 63] width 39 height 14
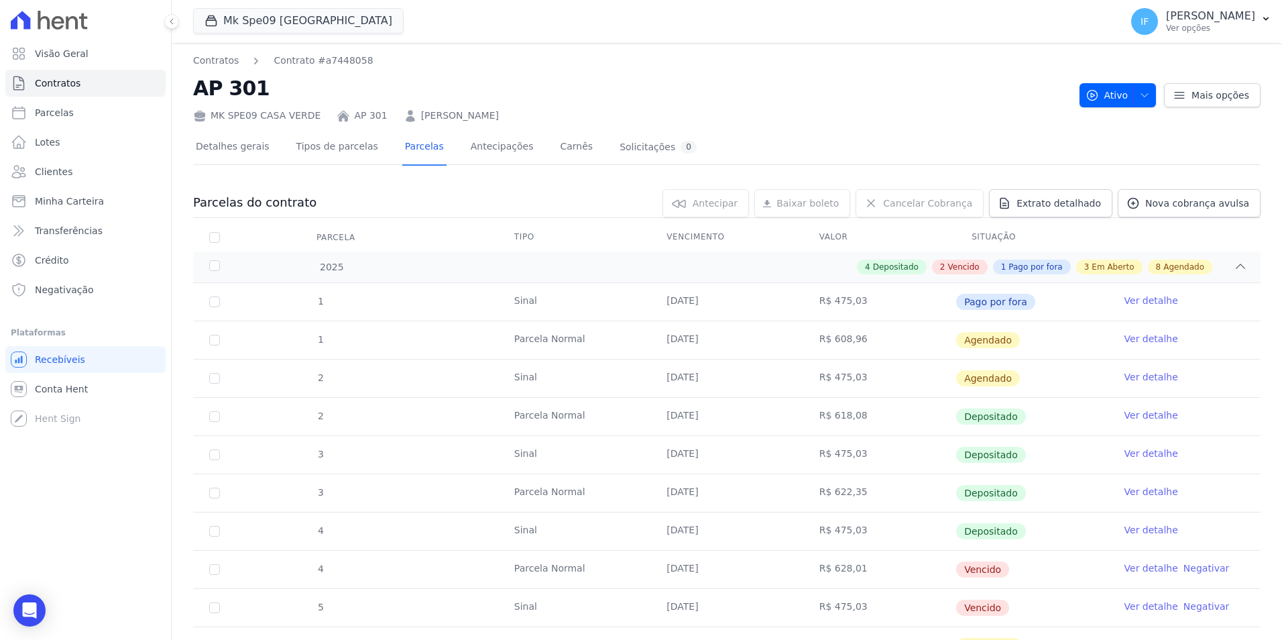
click at [1136, 491] on link "Ver detalhe" at bounding box center [1151, 491] width 54 height 13
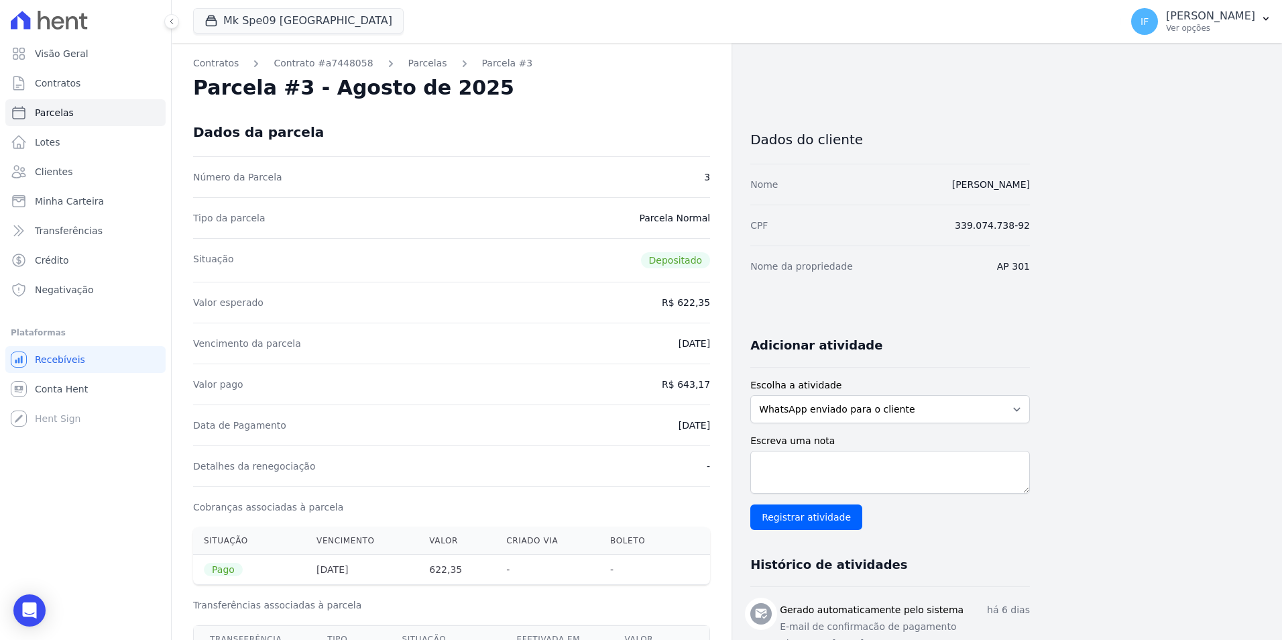
click at [1133, 491] on div "Contratos Contrato #a7448058 [GEOGRAPHIC_DATA] Parcela #3 Parcela #3 - Agosto d…" at bounding box center [716, 641] width 1089 height 1197
click at [408, 65] on link "Parcelas" at bounding box center [427, 63] width 39 height 14
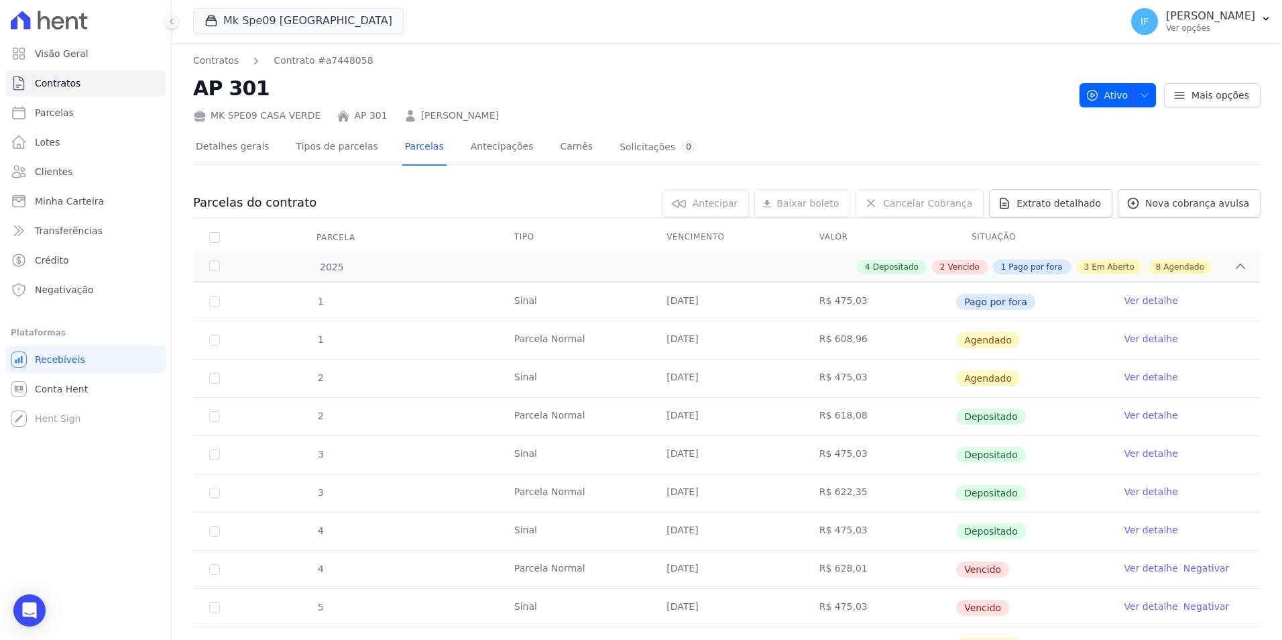
click at [1144, 532] on link "Ver detalhe" at bounding box center [1151, 529] width 54 height 13
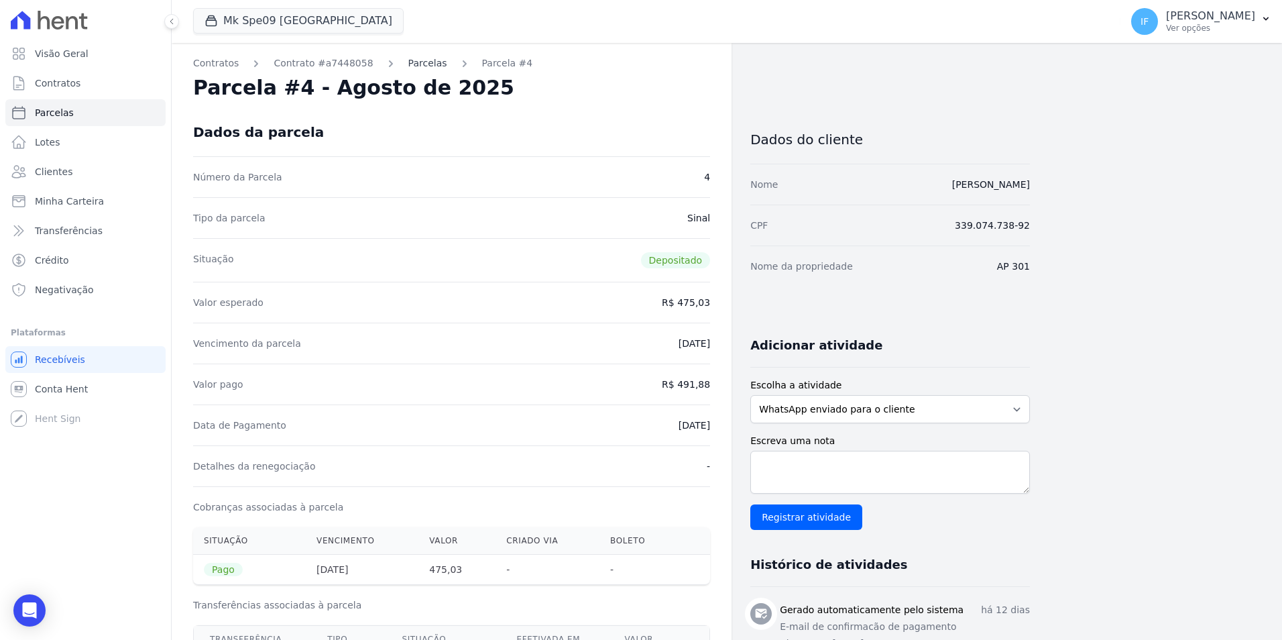
click at [410, 64] on link "Parcelas" at bounding box center [427, 63] width 39 height 14
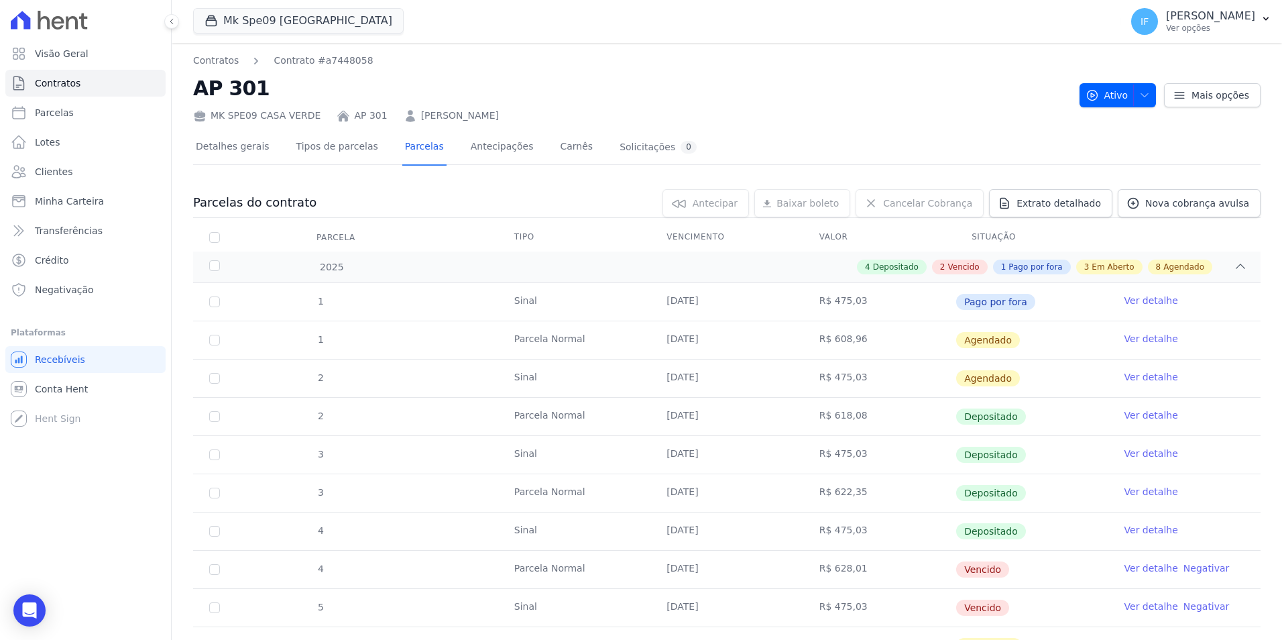
click at [1140, 299] on link "Ver detalhe" at bounding box center [1151, 300] width 54 height 13
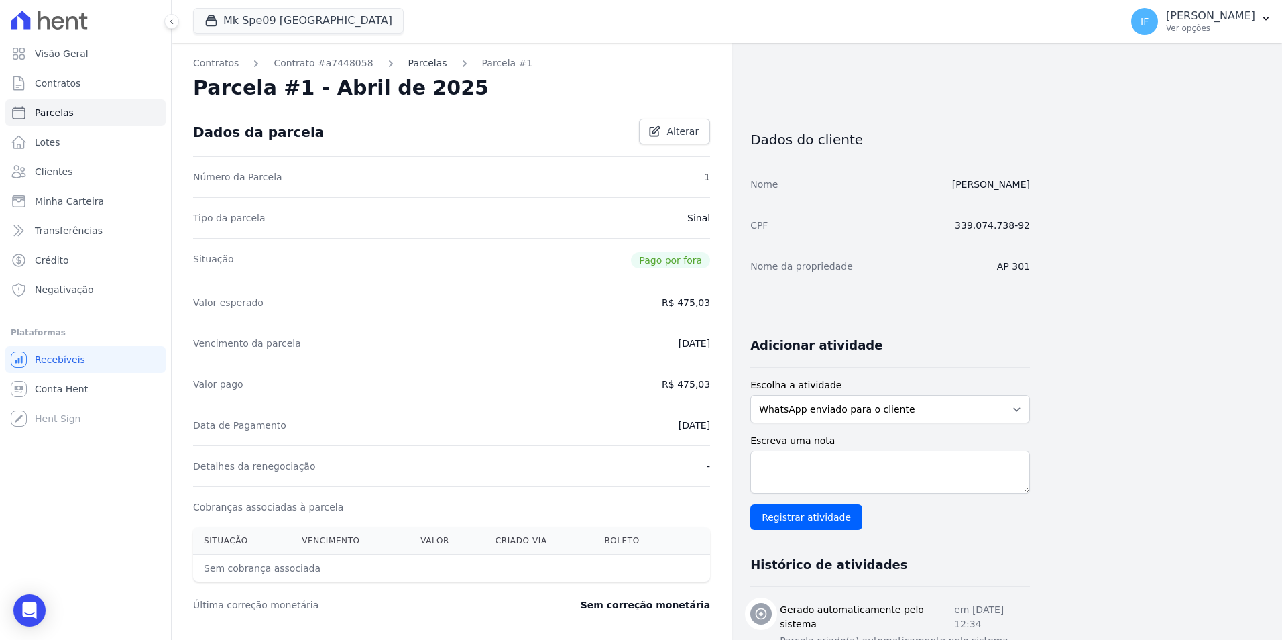
click at [408, 62] on link "Parcelas" at bounding box center [427, 63] width 39 height 14
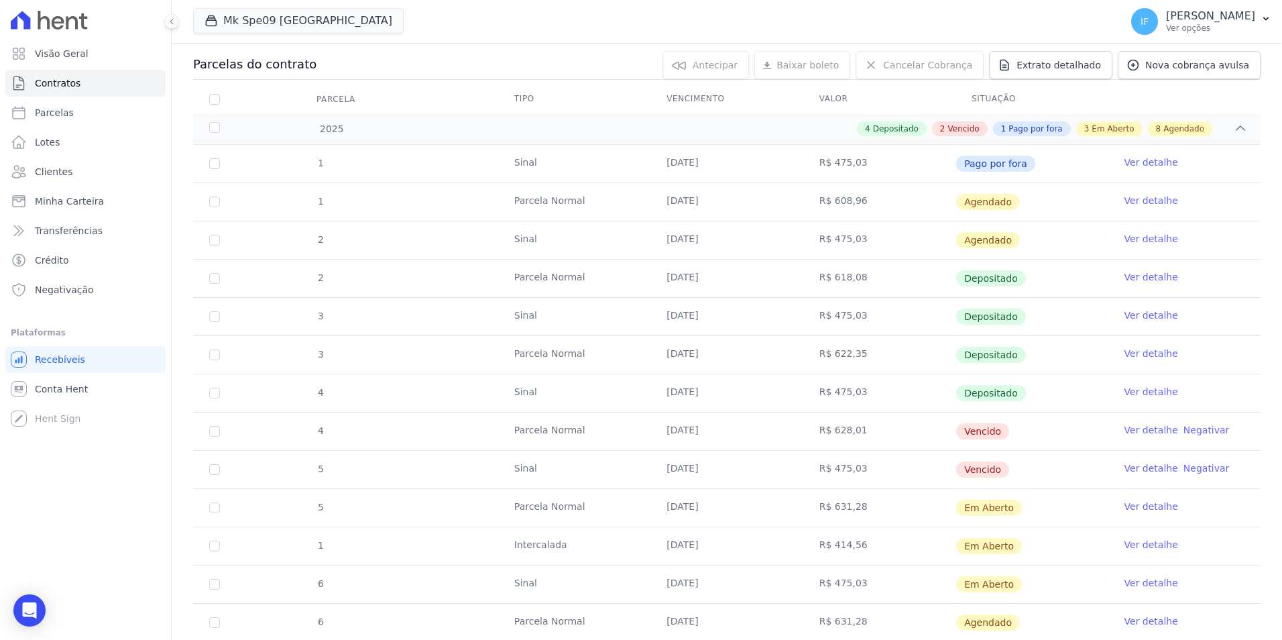
scroll to position [67, 0]
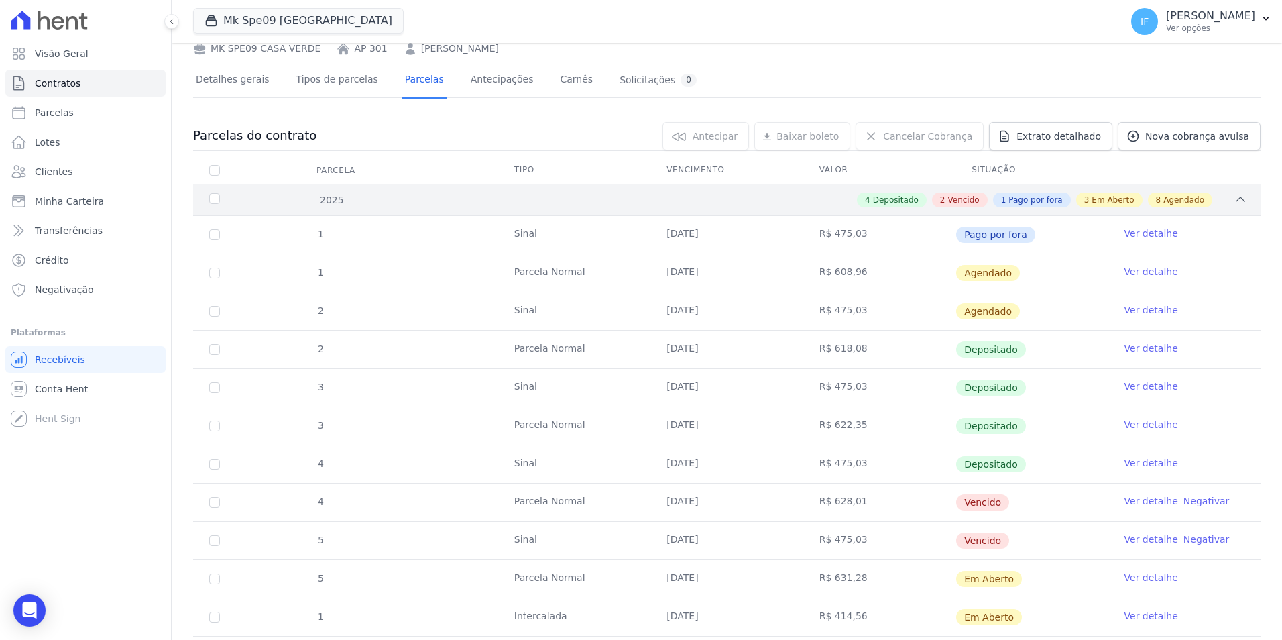
click at [898, 196] on span "Depositado" at bounding box center [896, 200] width 46 height 12
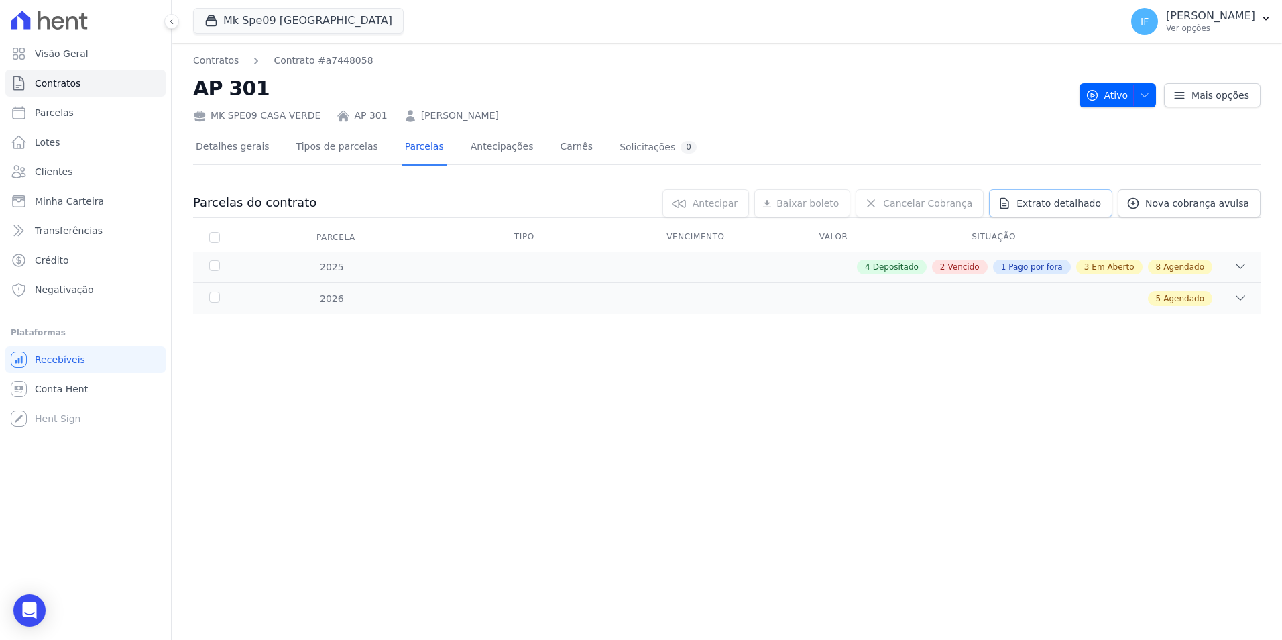
click at [1063, 203] on span "Extrato detalhado" at bounding box center [1058, 202] width 84 height 13
click at [1050, 201] on span "Extrato detalhado" at bounding box center [1058, 202] width 84 height 13
click at [1051, 201] on span "Extrato detalhado" at bounding box center [1058, 202] width 84 height 13
click at [1221, 225] on span "Exportar XLSX" at bounding box center [1235, 225] width 77 height 13
click at [255, 19] on button "Mk Spe09 [GEOGRAPHIC_DATA]" at bounding box center [298, 20] width 211 height 25
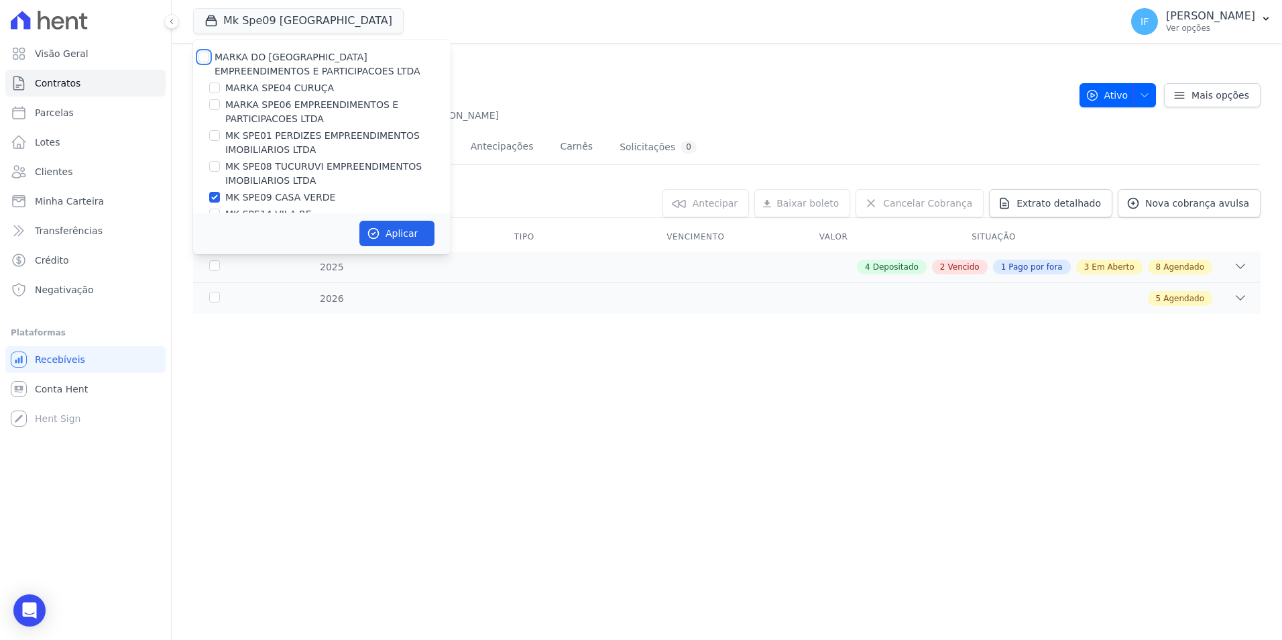
click at [207, 58] on input "MARKA DO [GEOGRAPHIC_DATA] EMPREENDIMENTOS E PARTICIPACOES LTDA" at bounding box center [203, 57] width 11 height 11
checkbox input "true"
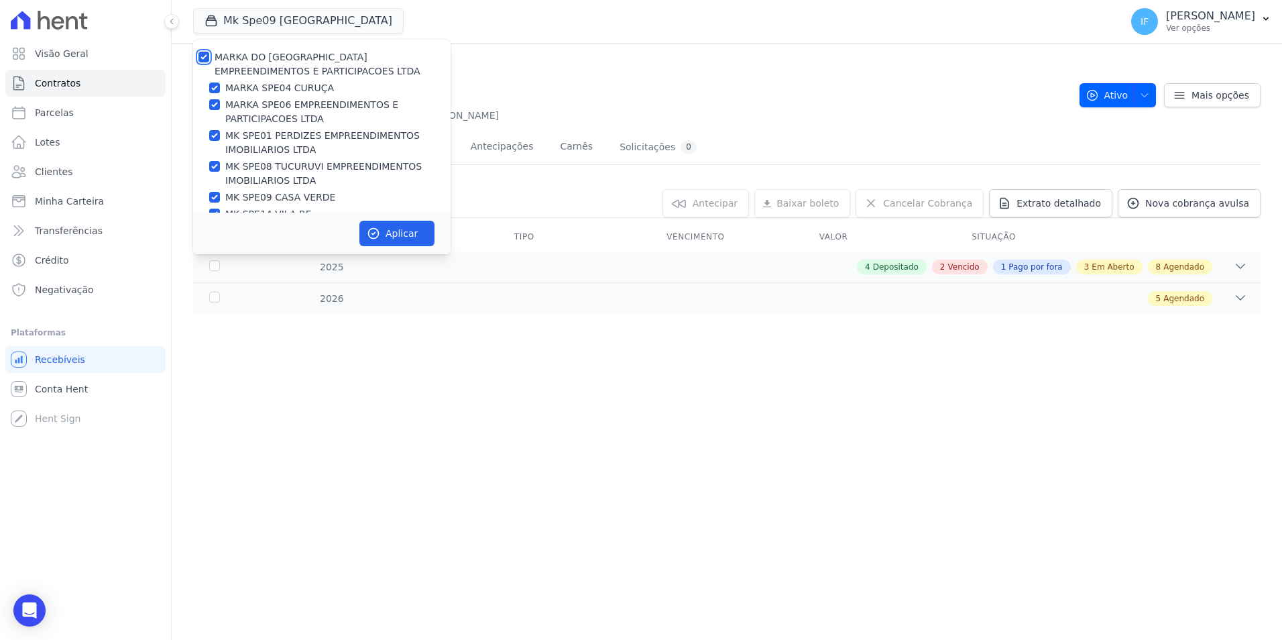
checkbox input "true"
click at [207, 58] on input "MARKA DO [GEOGRAPHIC_DATA] EMPREENDIMENTOS E PARTICIPACOES LTDA" at bounding box center [203, 57] width 11 height 11
checkbox input "false"
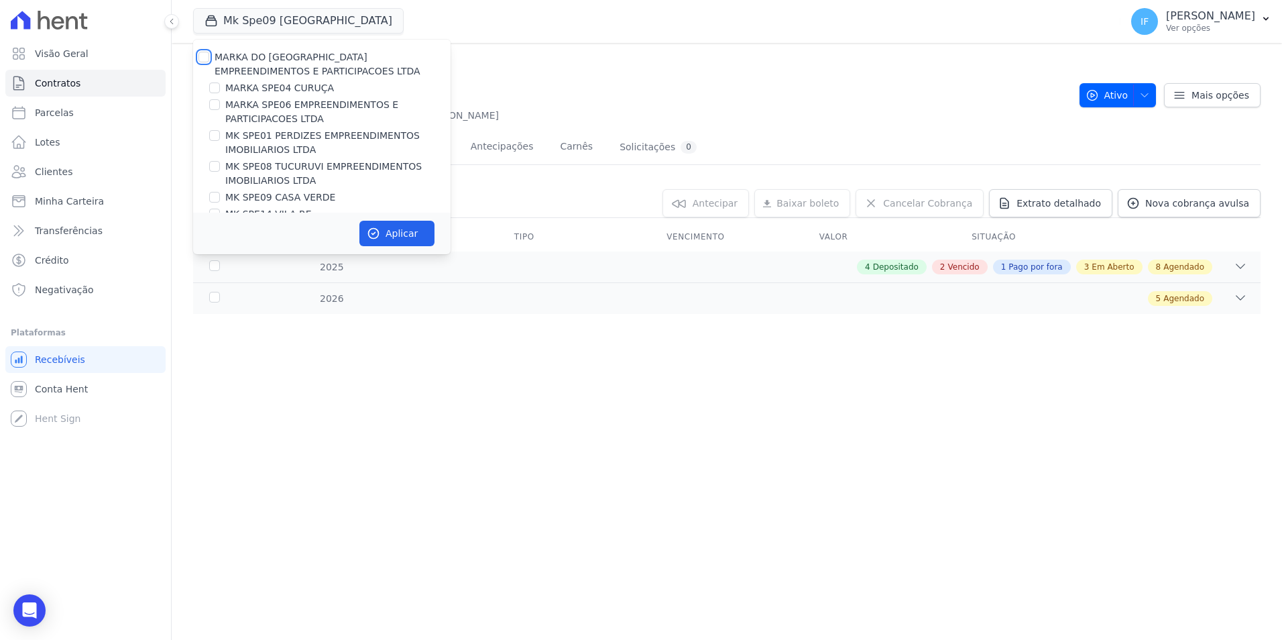
checkbox input "false"
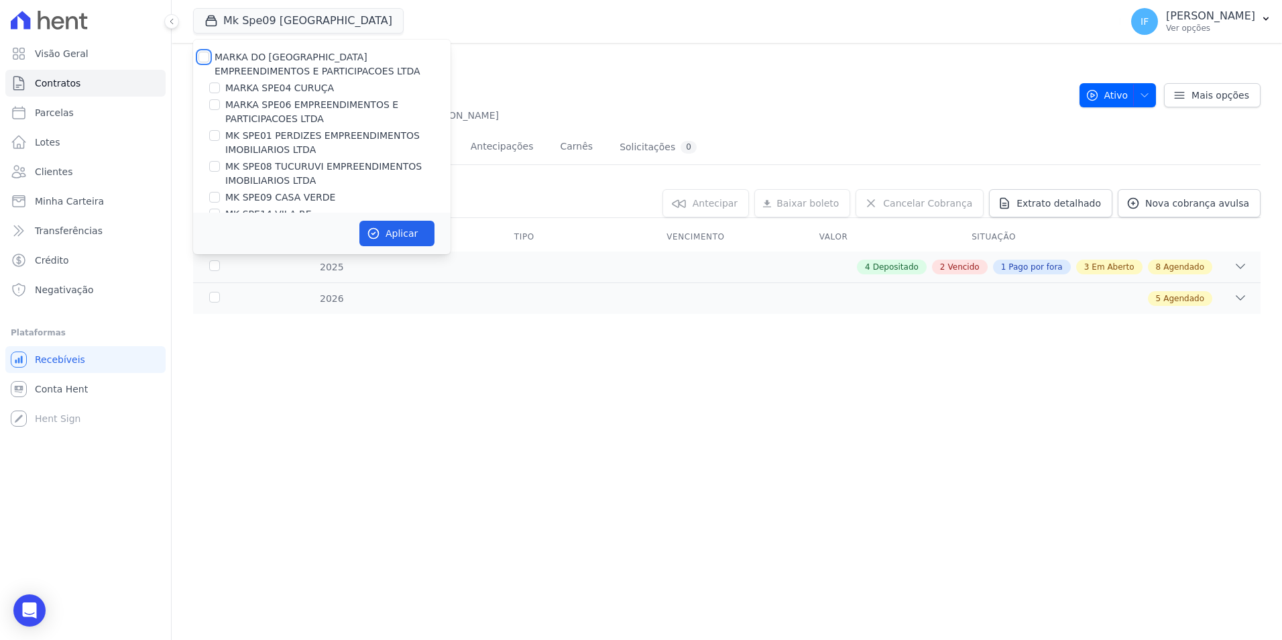
checkbox input "false"
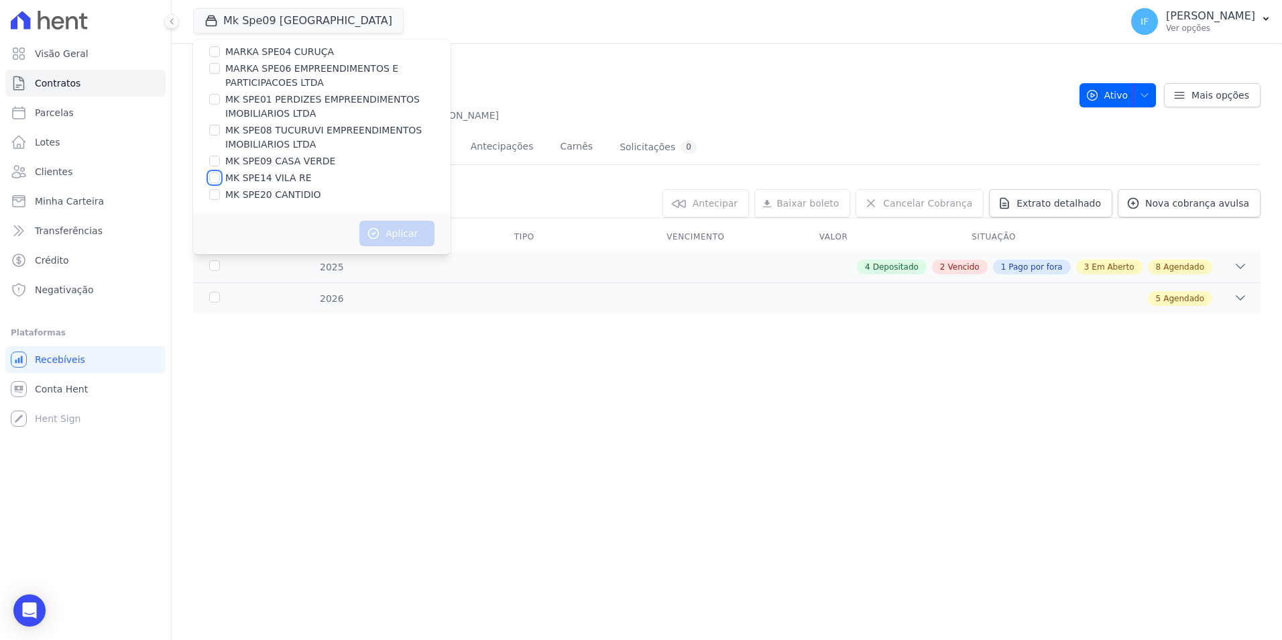
click at [213, 180] on input "MK SPE14 VILA RE" at bounding box center [214, 177] width 11 height 11
checkbox input "true"
click at [398, 233] on button "Aplicar" at bounding box center [396, 233] width 75 height 25
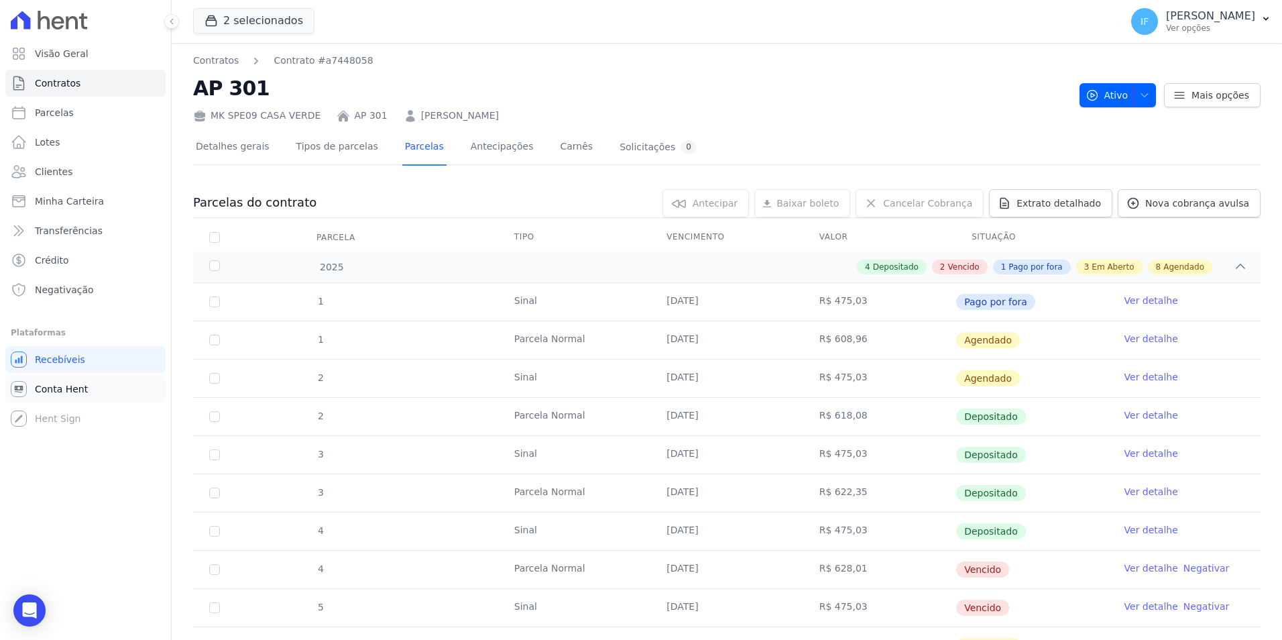
click at [70, 388] on span "Conta Hent" at bounding box center [61, 388] width 53 height 13
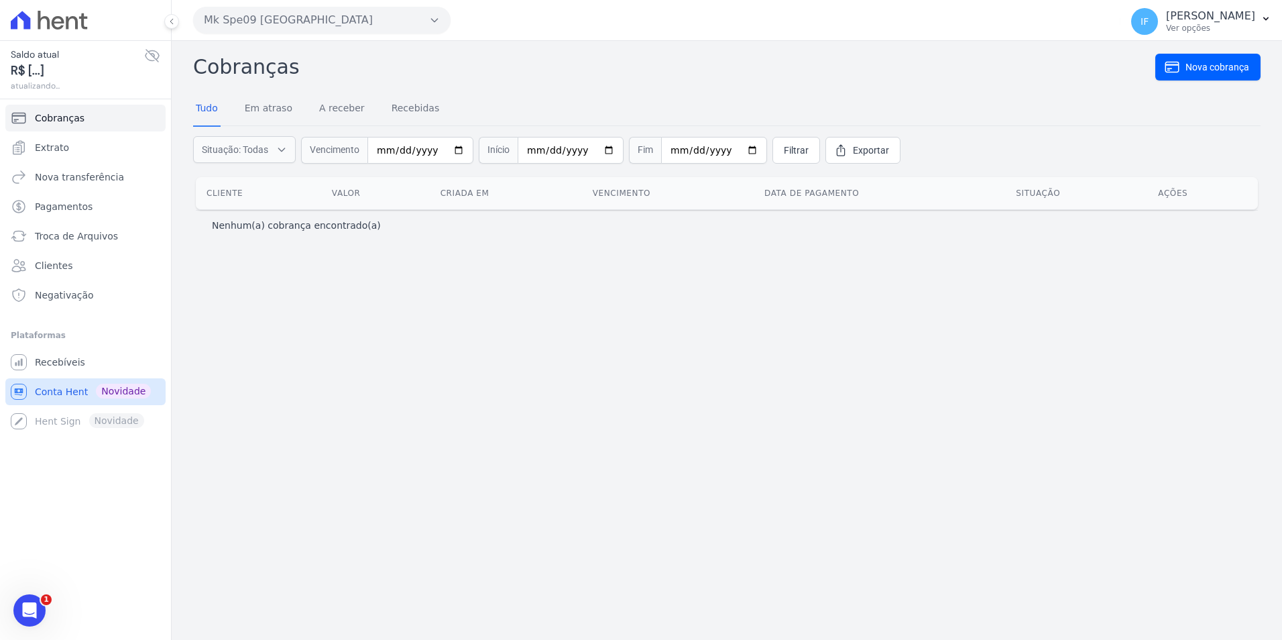
click at [73, 394] on span "Conta Hent" at bounding box center [61, 391] width 53 height 13
click at [59, 149] on span "Extrato" at bounding box center [52, 147] width 34 height 13
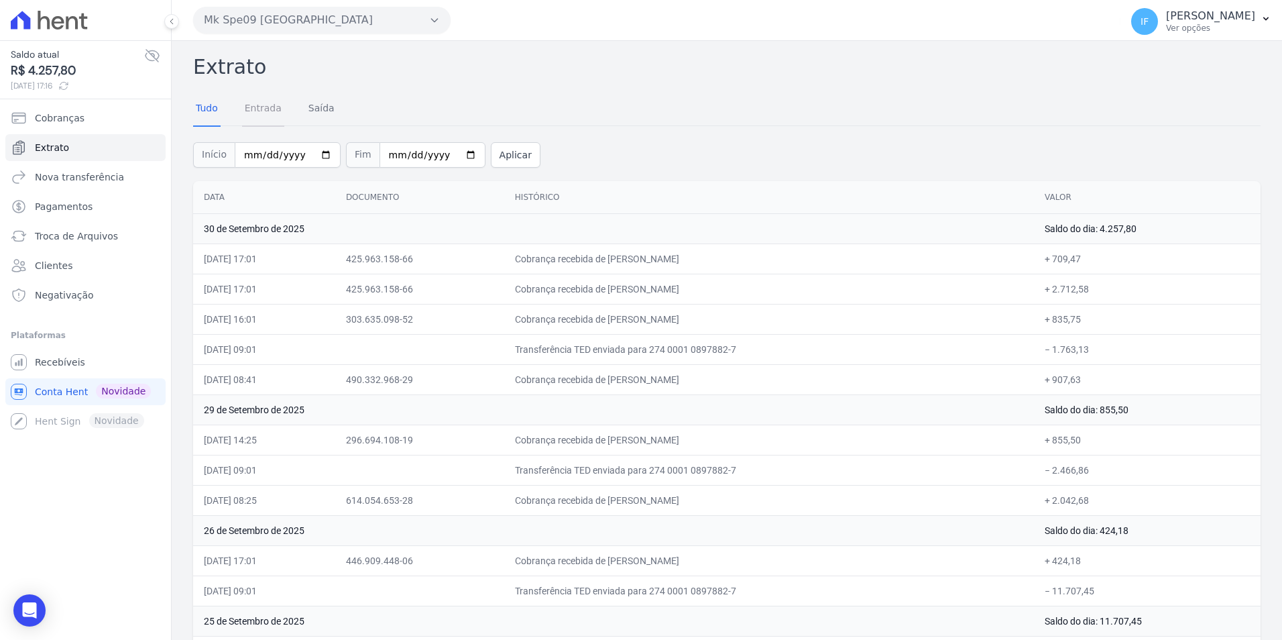
click at [260, 107] on link "Entrada" at bounding box center [263, 109] width 42 height 35
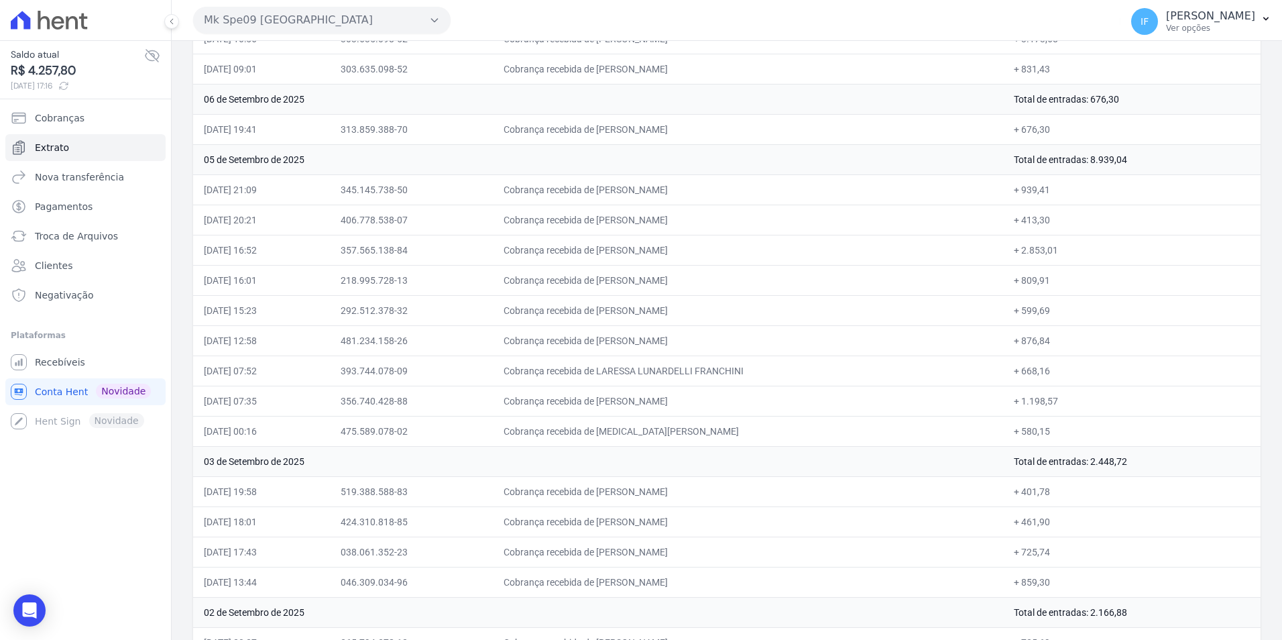
scroll to position [3055, 0]
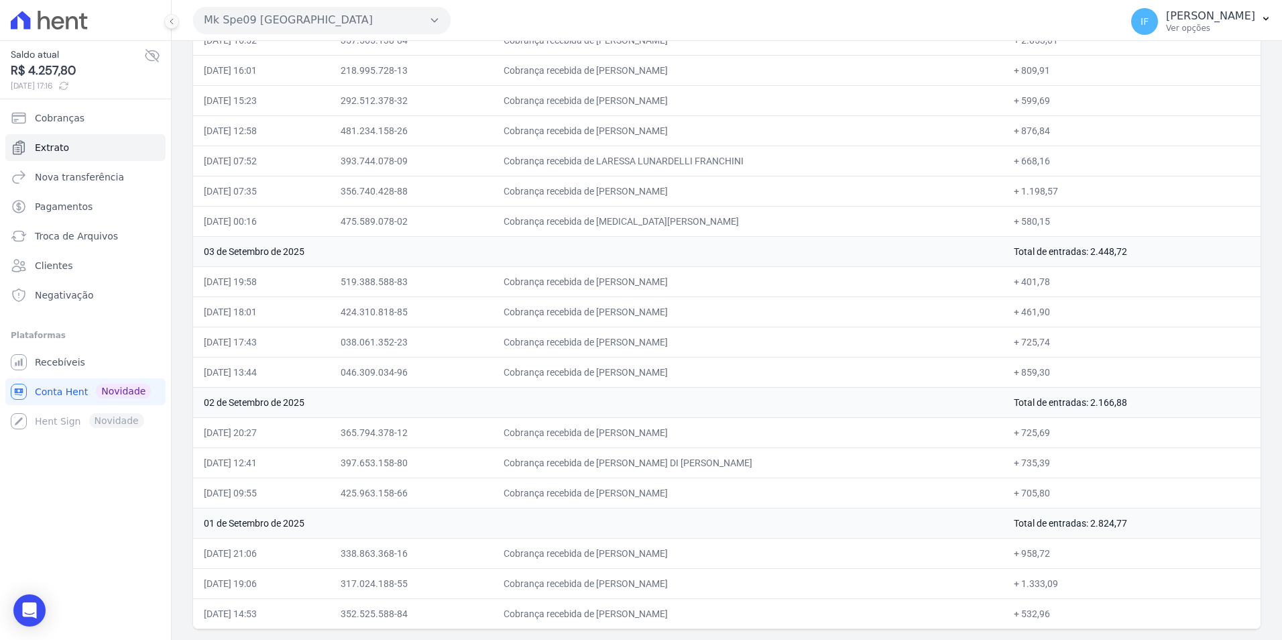
drag, startPoint x: 201, startPoint y: 231, endPoint x: 1084, endPoint y: 615, distance: 963.0
drag, startPoint x: 1084, startPoint y: 615, endPoint x: 1026, endPoint y: 613, distance: 58.4
copy tbody "47 lo Ipsumdol si 7586 Ametc ad elitsedd: 5.175,58 19/91/9672, 43:60 239.868.50…"
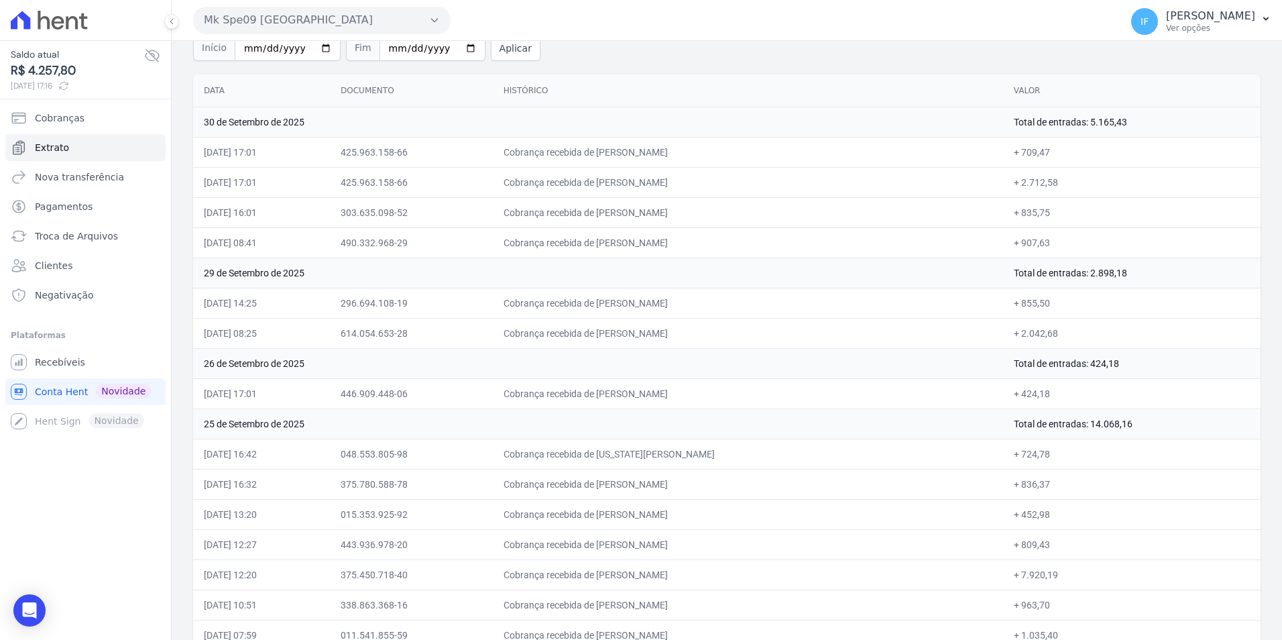
scroll to position [0, 0]
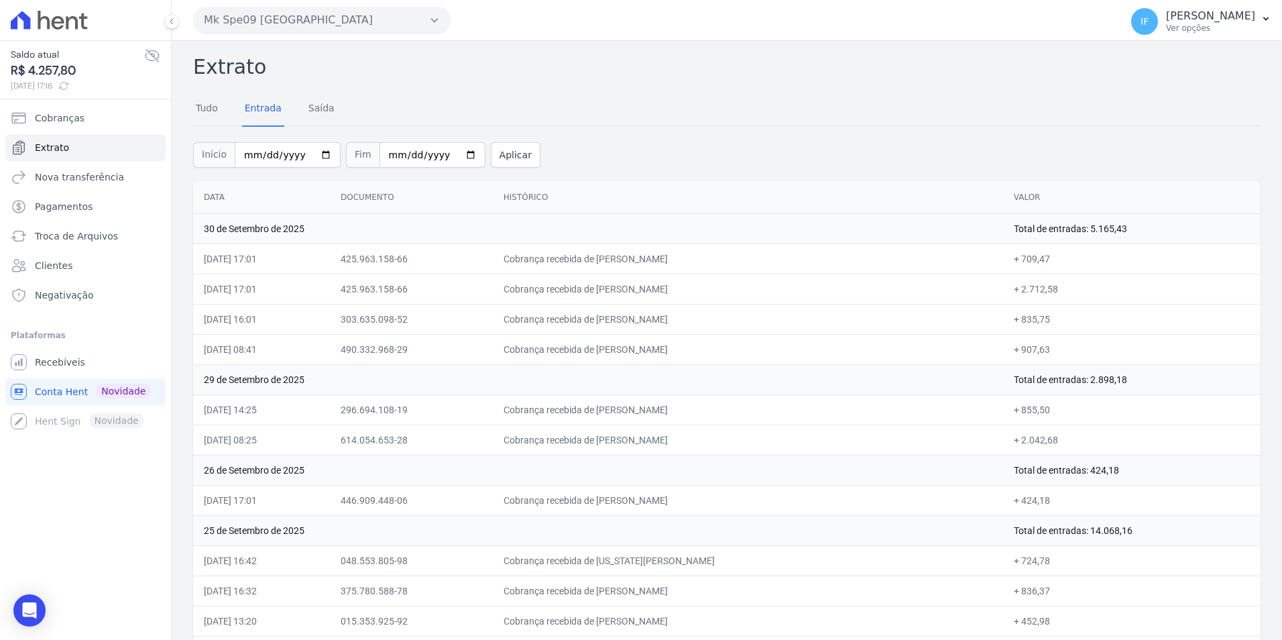
click at [312, 21] on button "Mk Spe09 [GEOGRAPHIC_DATA]" at bounding box center [321, 20] width 257 height 27
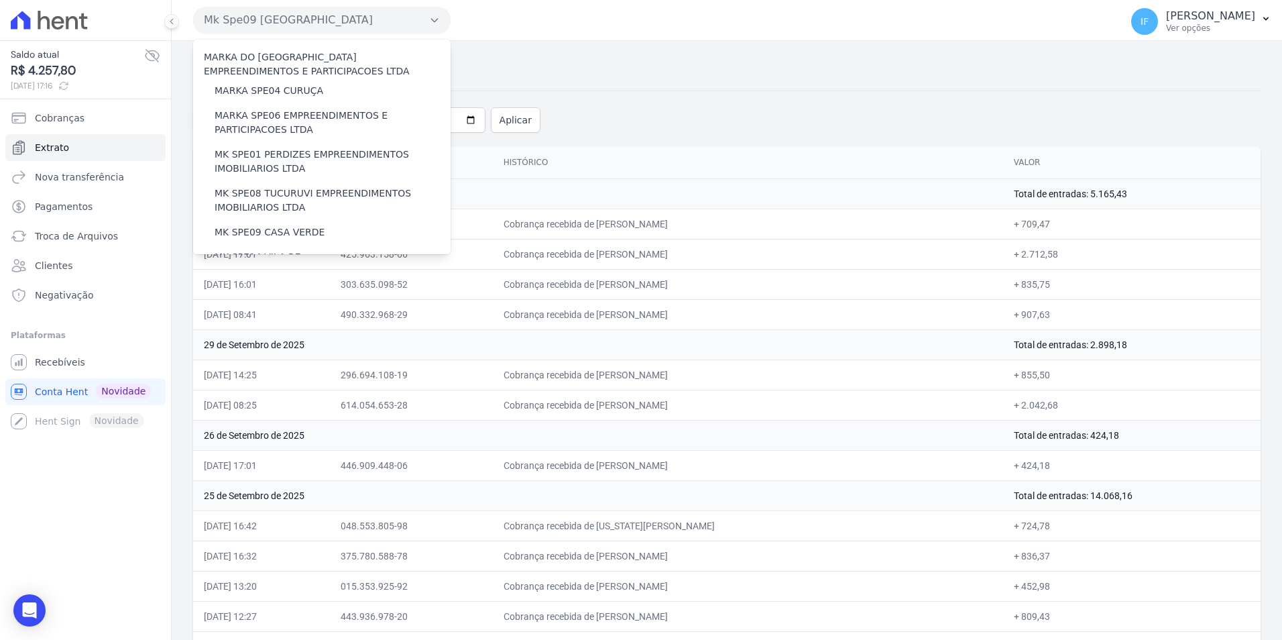
scroll to position [67, 0]
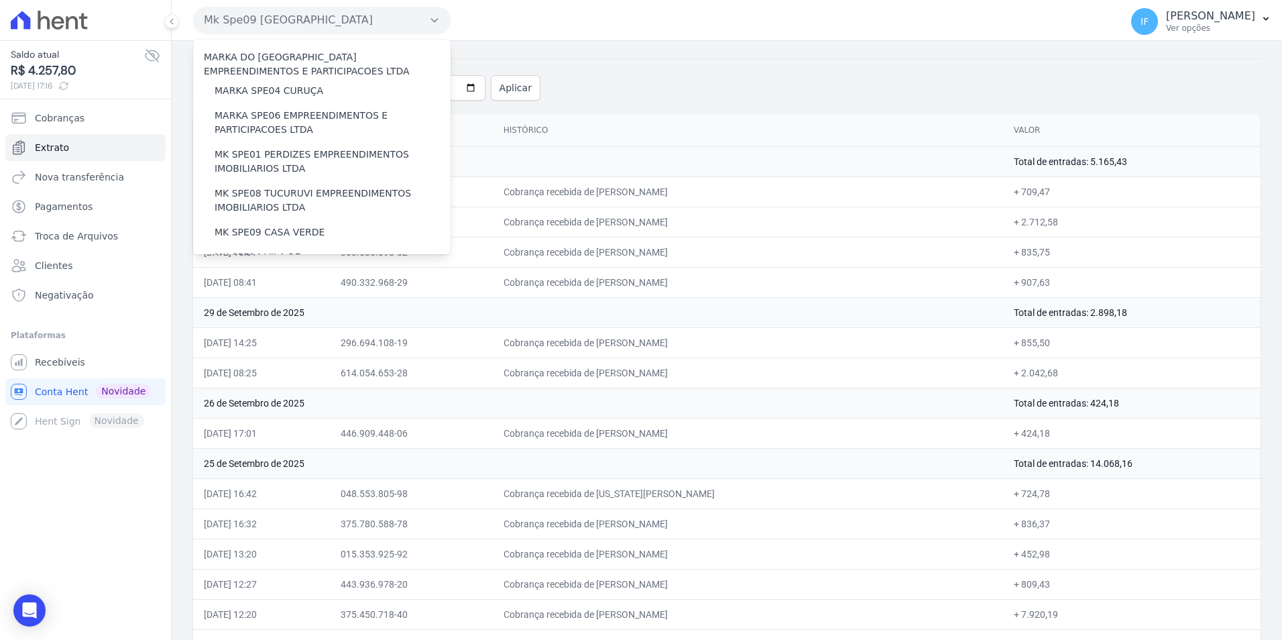
click at [570, 89] on div "Início [DATE] Fim [DATE] Aplicar" at bounding box center [726, 86] width 1067 height 56
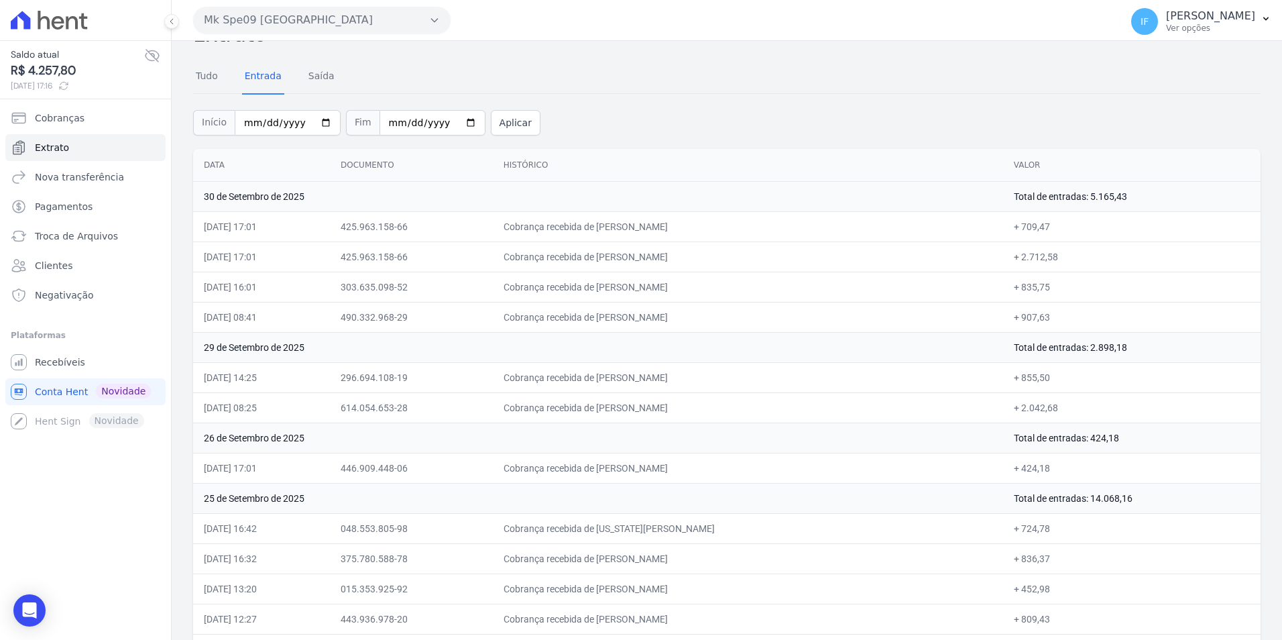
scroll to position [0, 0]
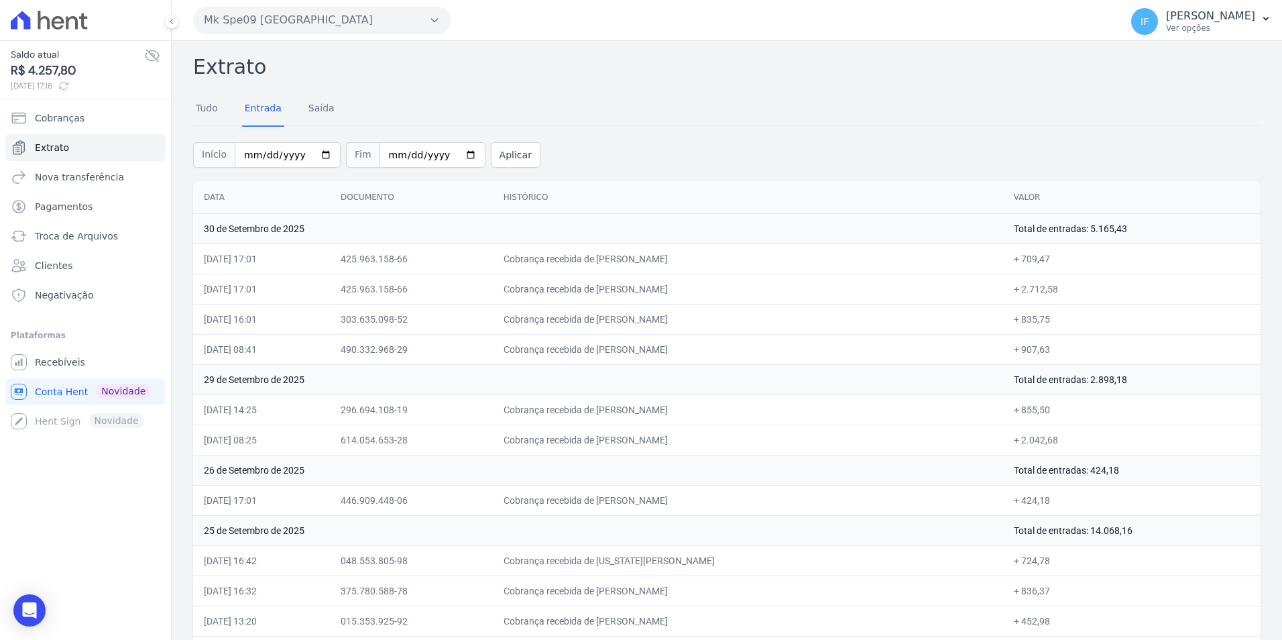
click at [412, 18] on button "Mk Spe09 [GEOGRAPHIC_DATA]" at bounding box center [321, 20] width 257 height 27
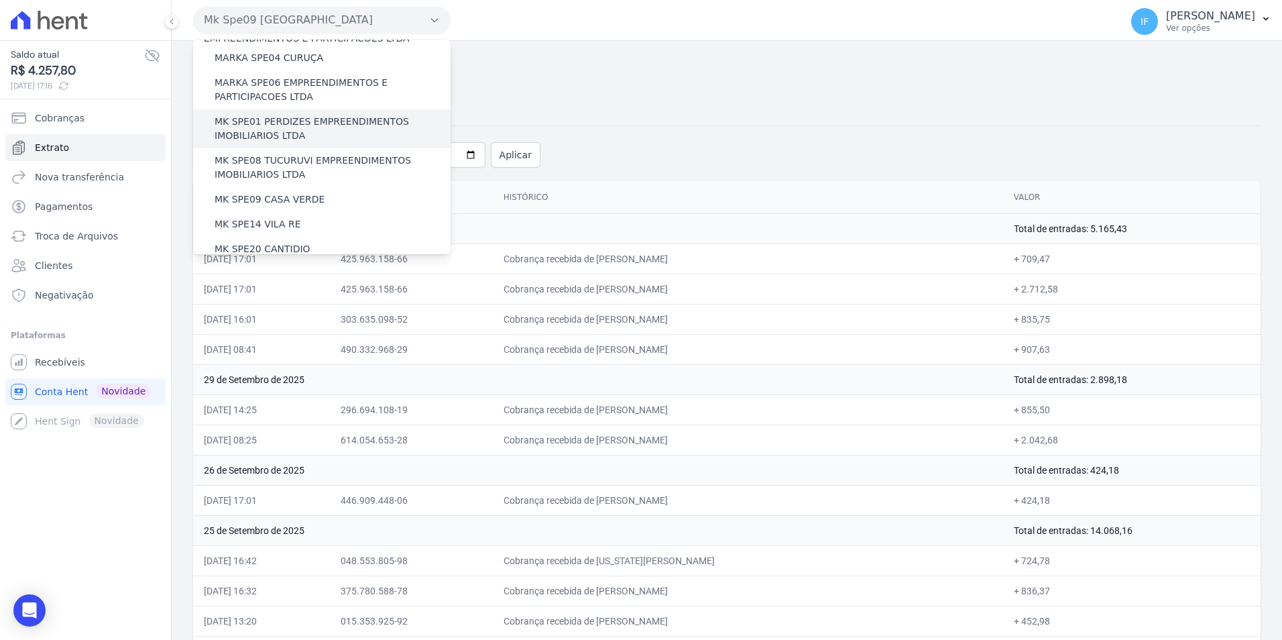
scroll to position [51, 0]
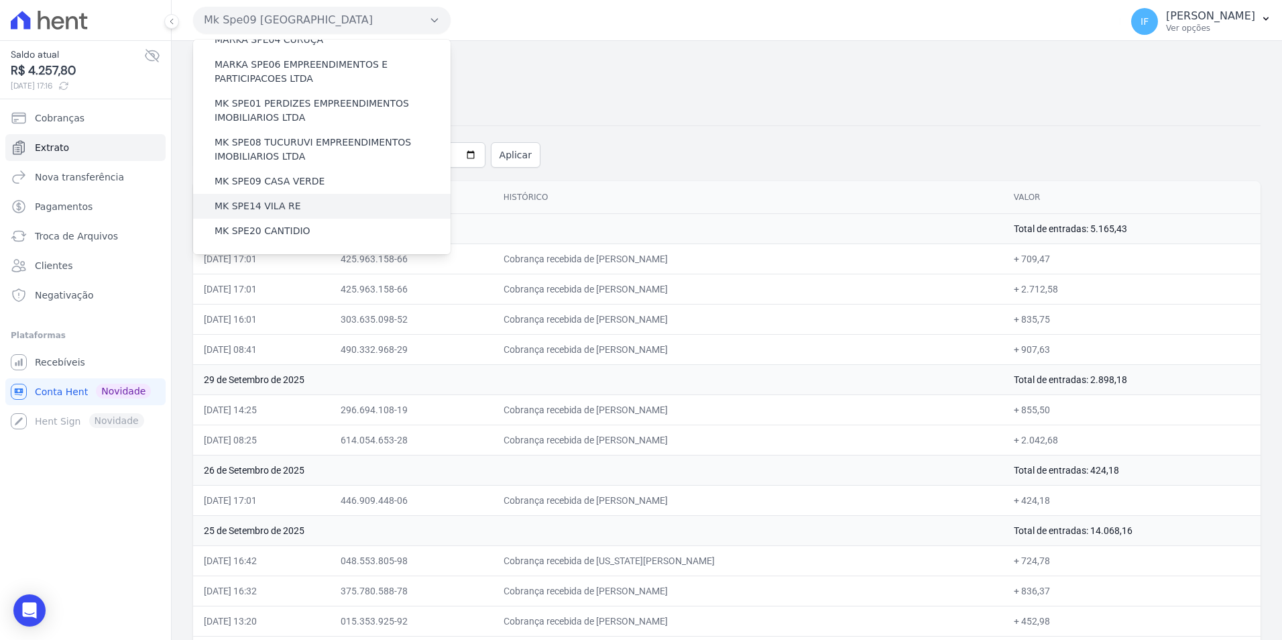
click at [292, 210] on div "MK SPE14 VILA RE" at bounding box center [321, 206] width 257 height 25
click at [258, 204] on label "MK SPE14 VILA RE" at bounding box center [258, 206] width 86 height 14
click at [0, 0] on input "MK SPE14 VILA RE" at bounding box center [0, 0] width 0 height 0
click at [259, 204] on label "MK SPE14 VILA RE" at bounding box center [258, 206] width 86 height 14
click at [0, 0] on input "MK SPE14 VILA RE" at bounding box center [0, 0] width 0 height 0
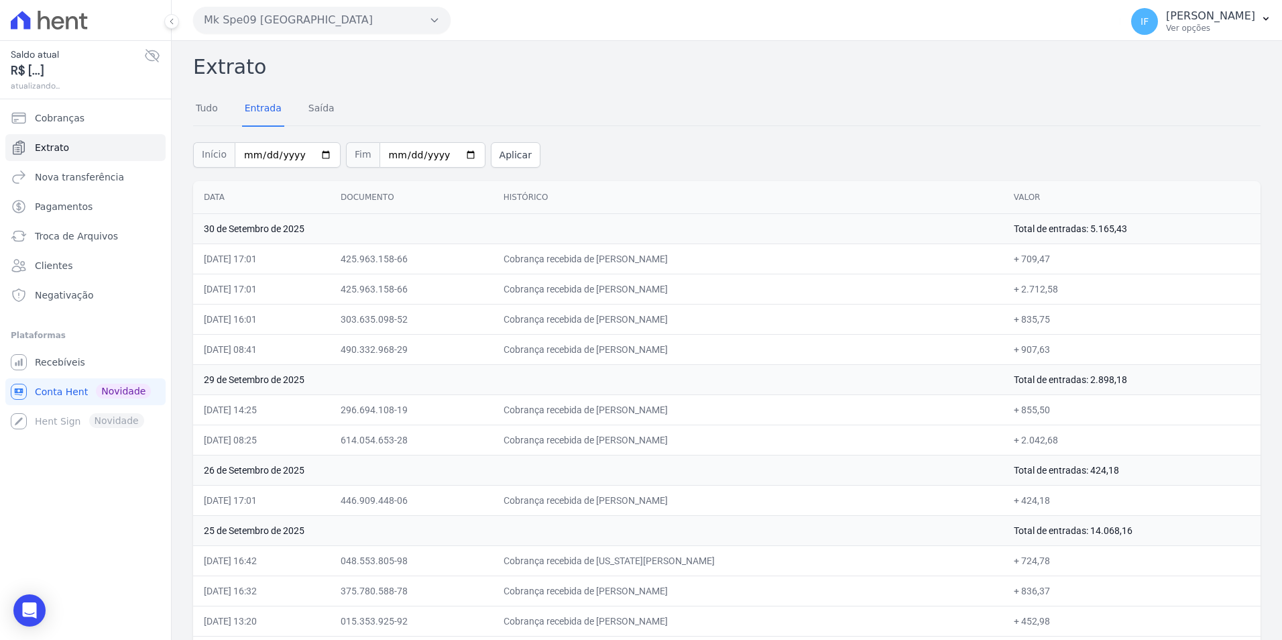
click at [694, 71] on h2 "Extrato" at bounding box center [726, 67] width 1067 height 30
click at [441, 17] on button "Mk Spe09 [GEOGRAPHIC_DATA]" at bounding box center [321, 20] width 257 height 27
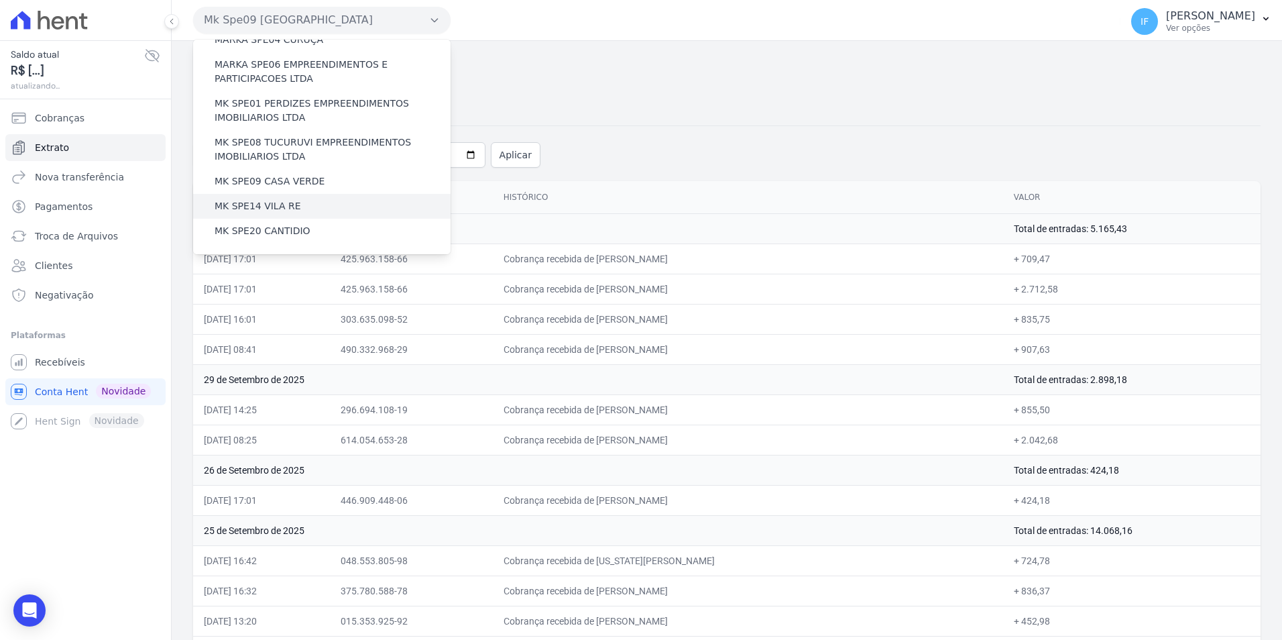
click at [344, 204] on div "MK SPE14 VILA RE" at bounding box center [321, 206] width 257 height 25
click at [345, 204] on div "MK SPE14 VILA RE" at bounding box center [321, 206] width 257 height 25
click at [269, 209] on label "MK SPE14 VILA RE" at bounding box center [258, 206] width 86 height 14
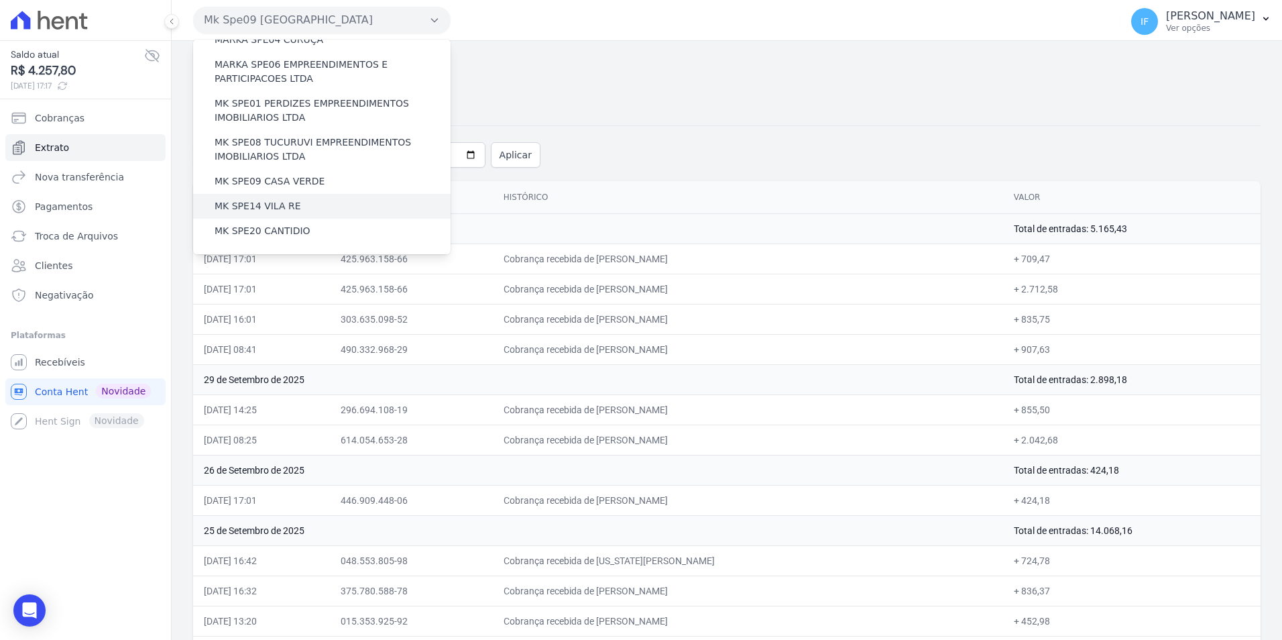
click at [0, 0] on input "MK SPE14 VILA RE" at bounding box center [0, 0] width 0 height 0
click at [269, 209] on label "MK SPE14 VILA RE" at bounding box center [258, 206] width 86 height 14
click at [0, 0] on input "MK SPE14 VILA RE" at bounding box center [0, 0] width 0 height 0
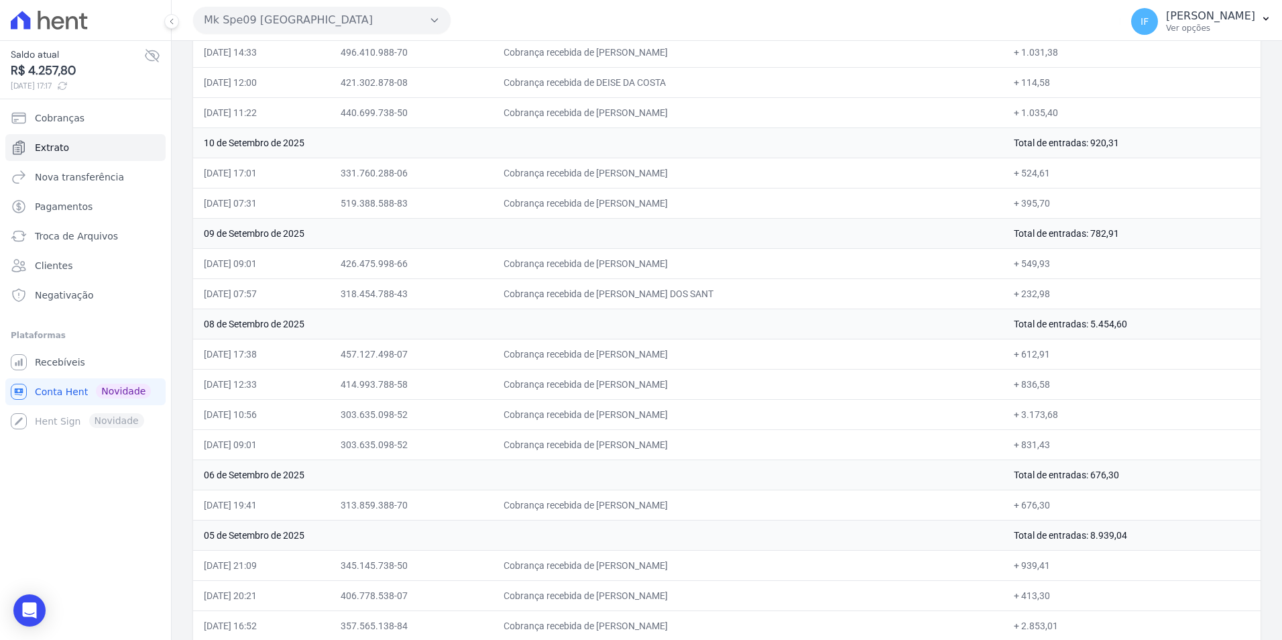
scroll to position [3055, 0]
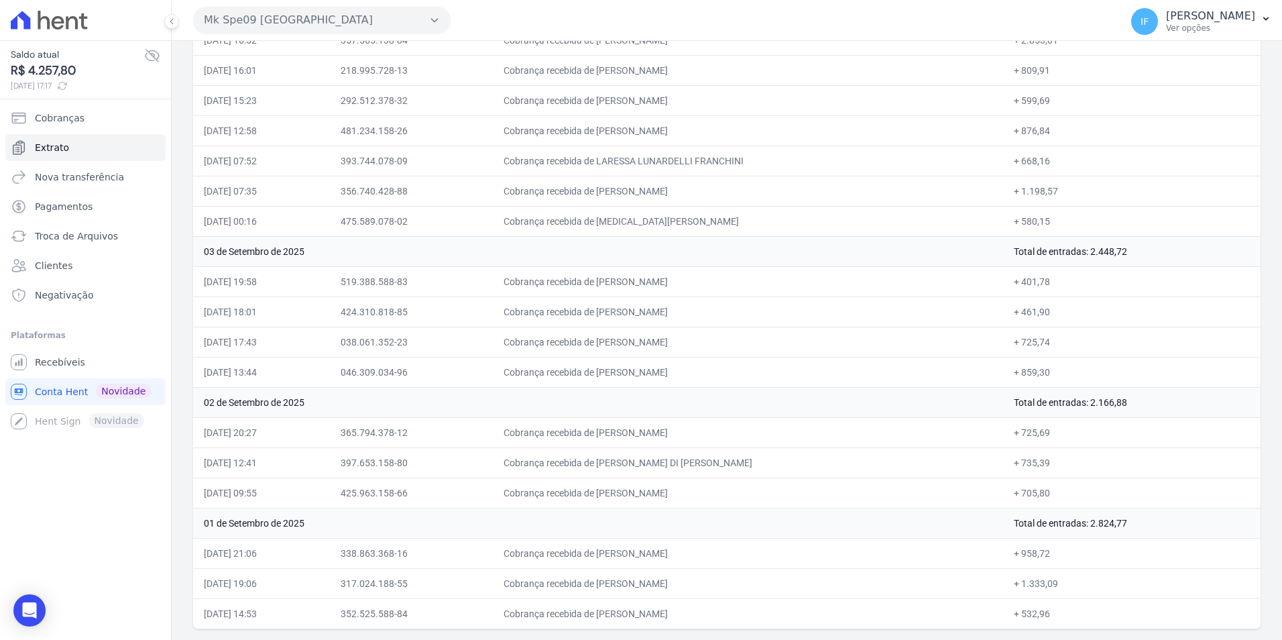
drag, startPoint x: 203, startPoint y: 225, endPoint x: 1063, endPoint y: 608, distance: 941.2
drag, startPoint x: 1063, startPoint y: 608, endPoint x: 1029, endPoint y: 609, distance: 33.6
copy tbody "47 lo Ipsumdol si 7586 Ametc ad elitsedd: 5.175,58 19/91/9672, 43:60 239.868.50…"
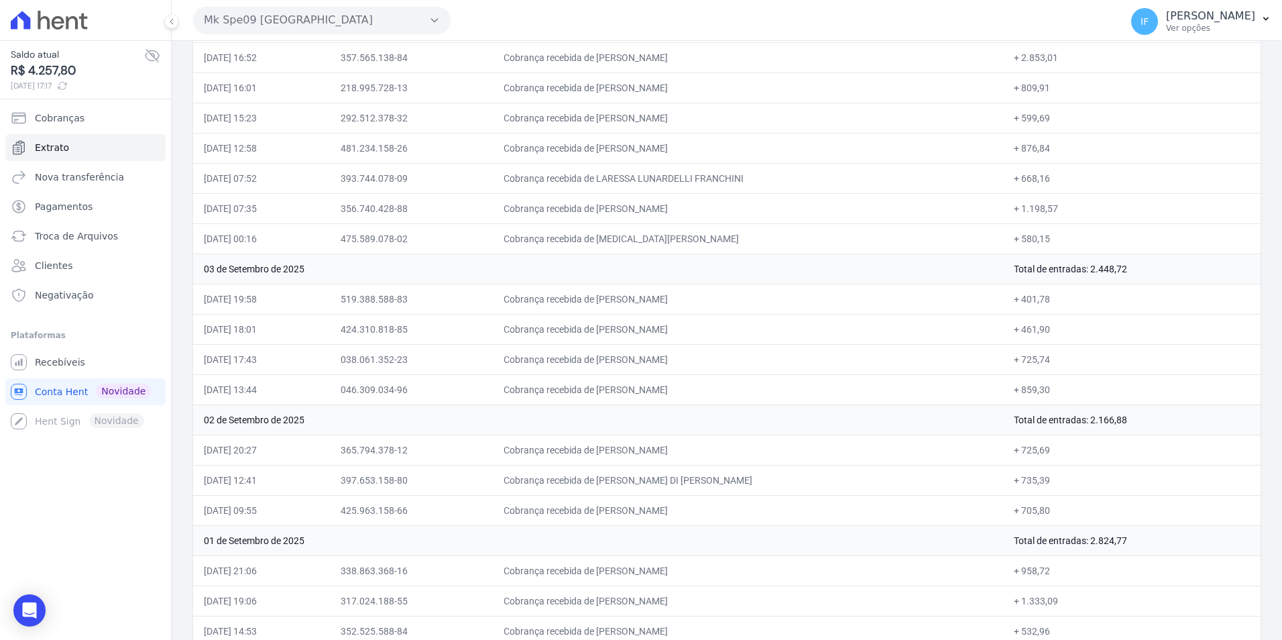
click at [253, 205] on td "[DATE] 07:35" at bounding box center [261, 208] width 137 height 30
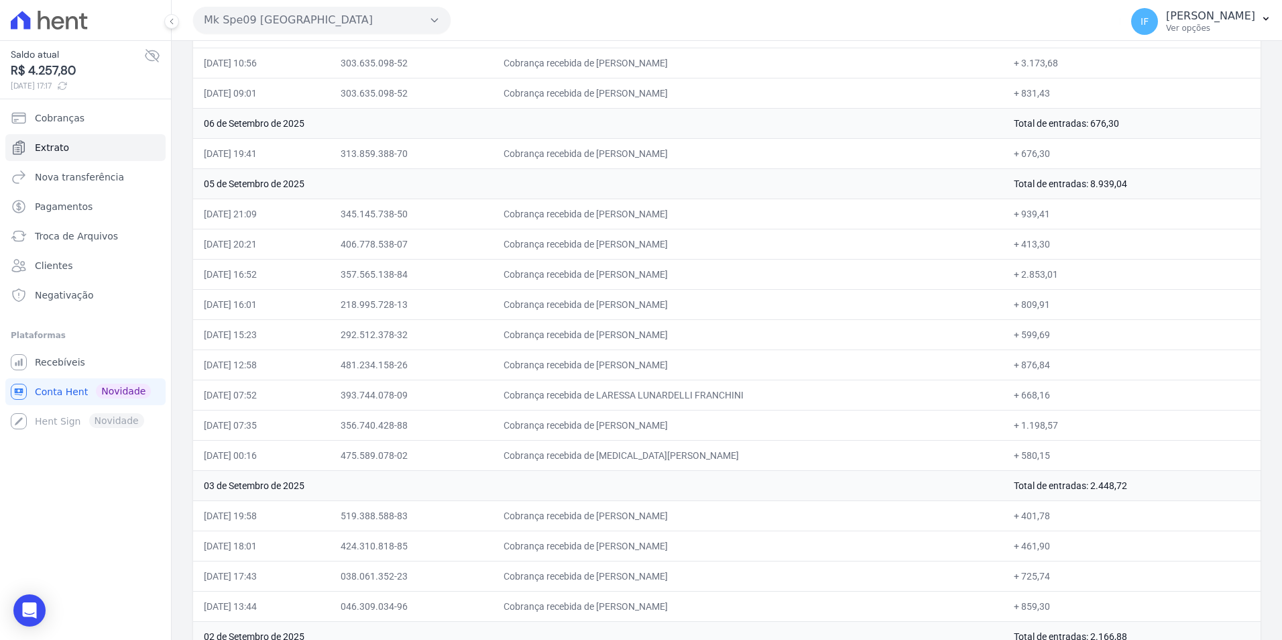
scroll to position [2769, 0]
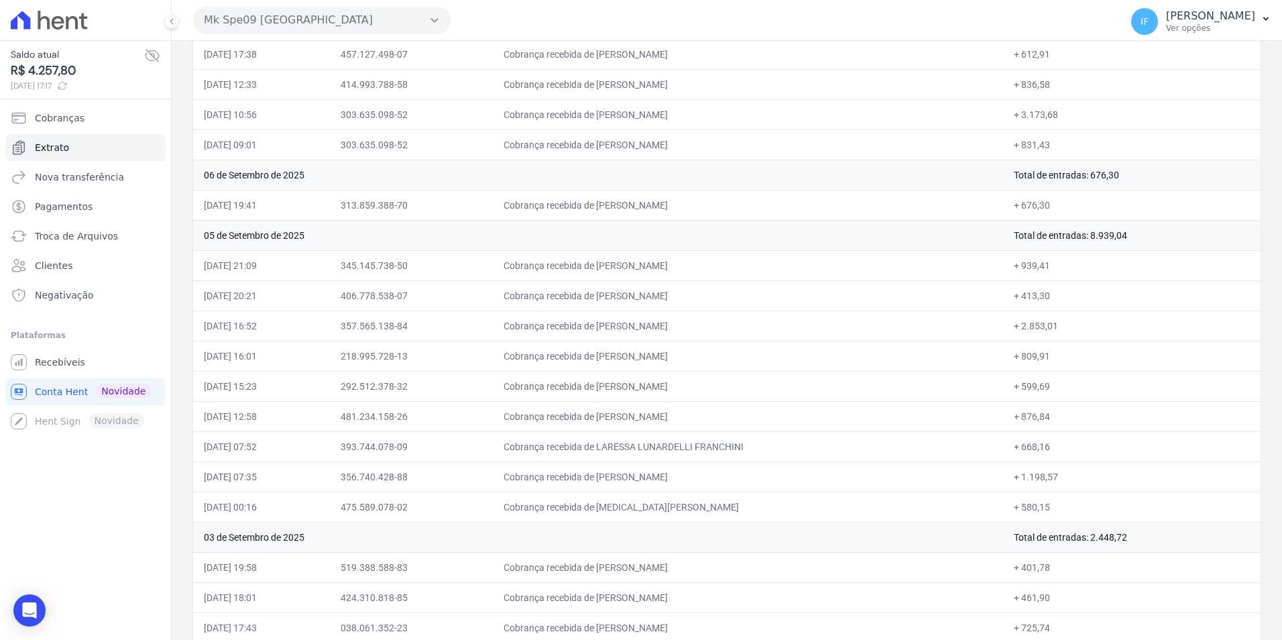
click at [369, 14] on button "Mk Spe09 [GEOGRAPHIC_DATA]" at bounding box center [321, 20] width 257 height 27
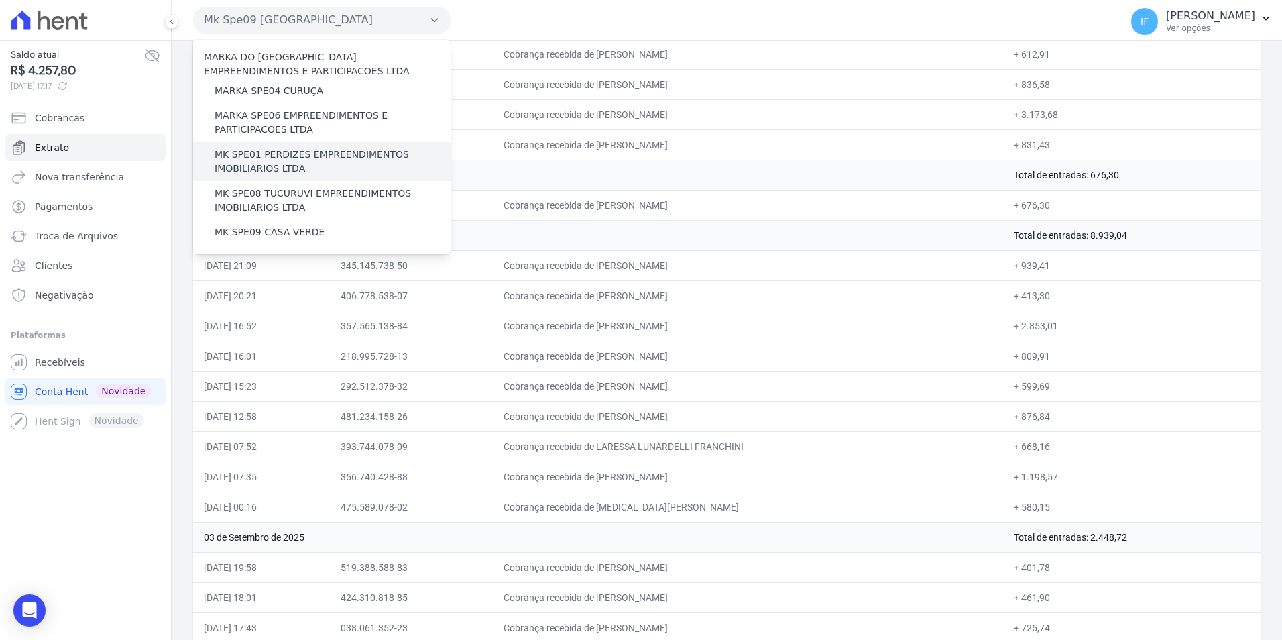
scroll to position [51, 0]
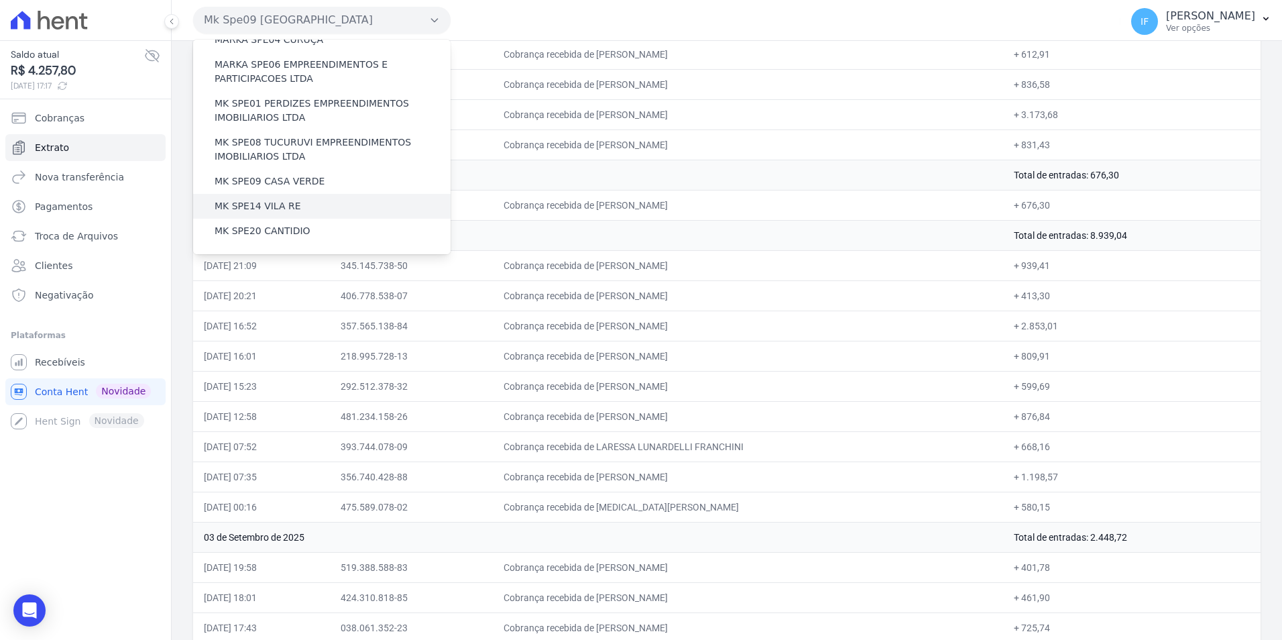
click at [263, 213] on label "MK SPE14 VILA RE" at bounding box center [258, 206] width 86 height 14
click at [0, 0] on input "MK SPE14 VILA RE" at bounding box center [0, 0] width 0 height 0
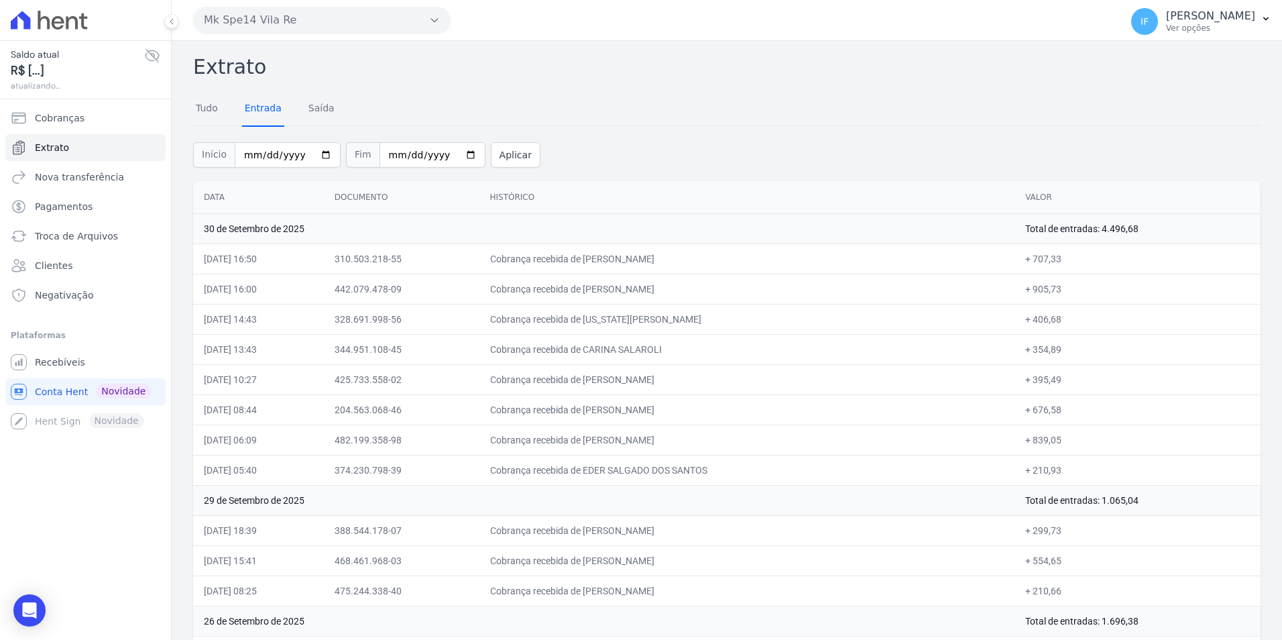
click at [257, 115] on link "Entrada" at bounding box center [263, 109] width 42 height 35
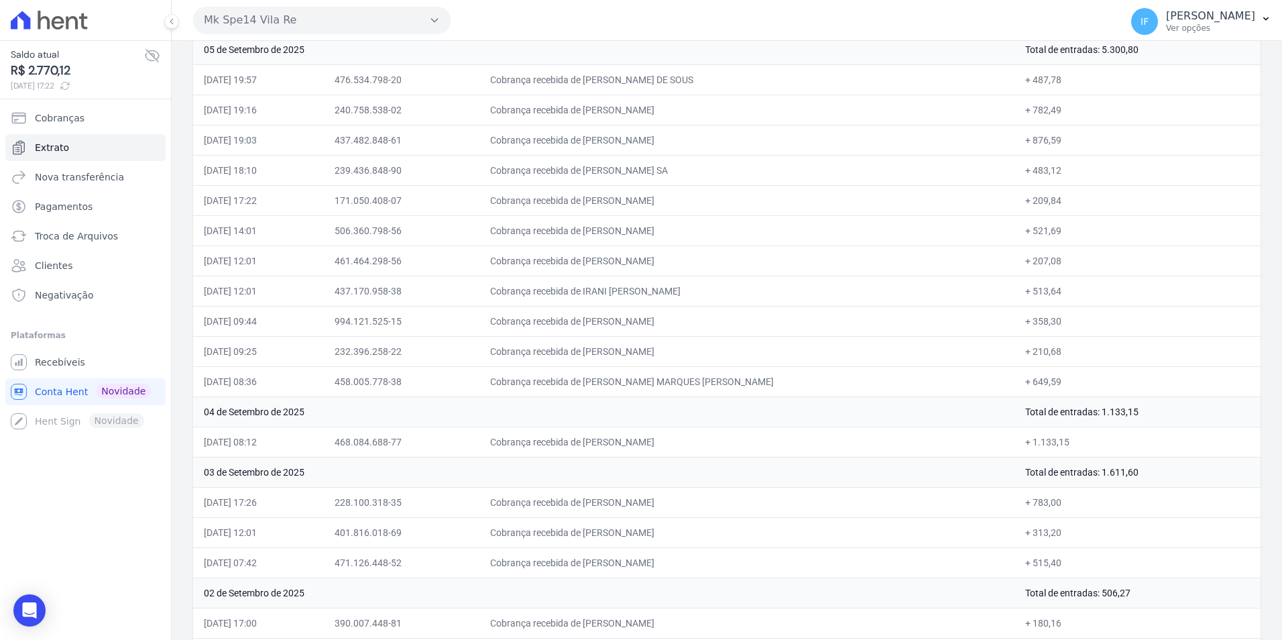
scroll to position [4835, 0]
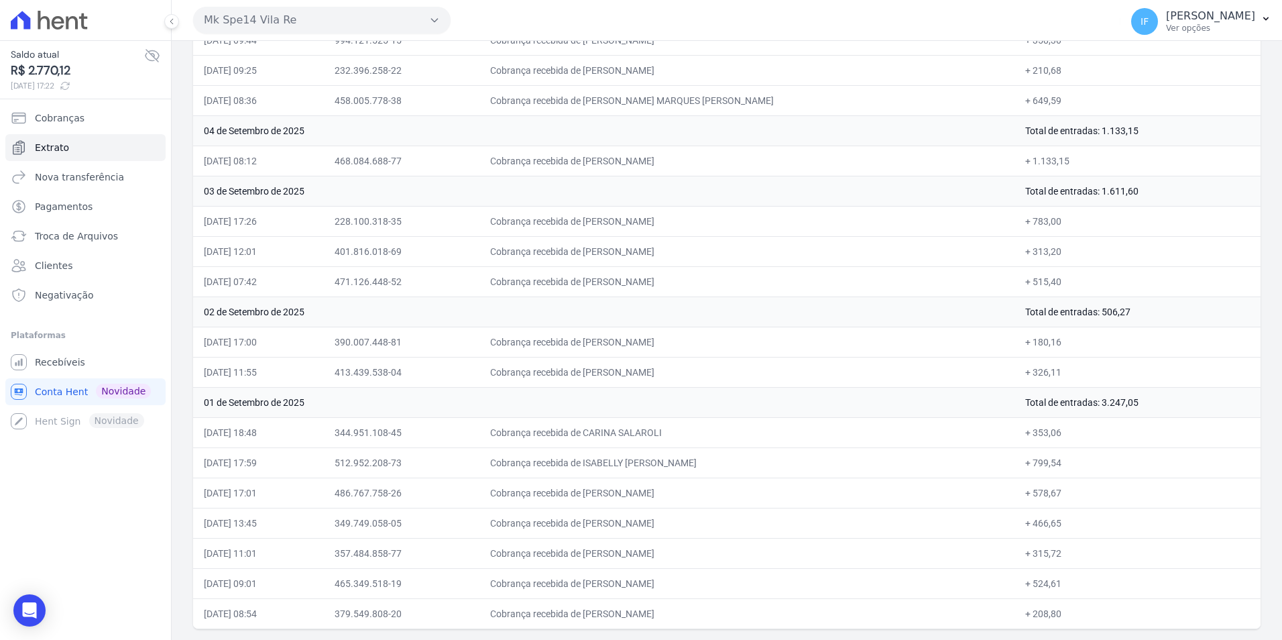
drag, startPoint x: 209, startPoint y: 239, endPoint x: 1096, endPoint y: 603, distance: 958.2
drag, startPoint x: 1096, startPoint y: 603, endPoint x: 1031, endPoint y: 579, distance: 68.5
copy tbody "48 lo Ipsumdol si 5434 Ametc ad elitsedd: 7.564,55 33/45/9556, 90:62 748.317.05…"
